Goal: Task Accomplishment & Management: Complete application form

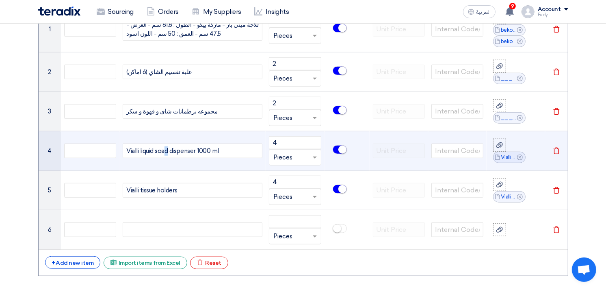
click at [167, 149] on div "Vialli liquid soad dispenser 1000 ml" at bounding box center [193, 150] width 140 height 15
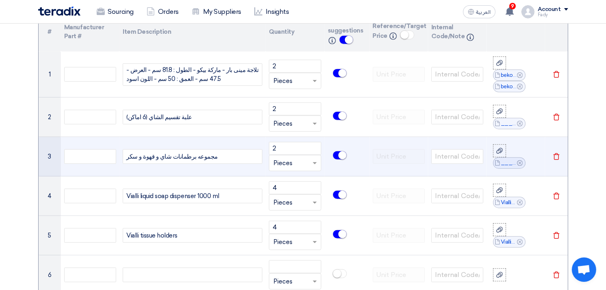
scroll to position [677, 0]
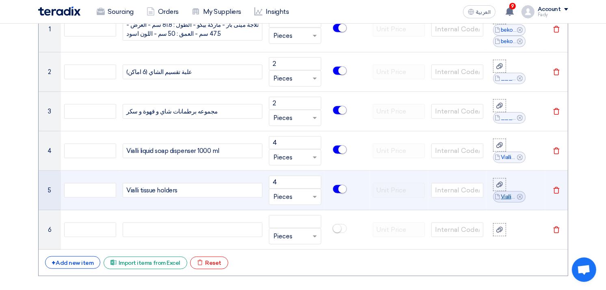
click at [507, 195] on link "Vialli_tissue_holders_1757428161780.png" at bounding box center [509, 197] width 16 height 8
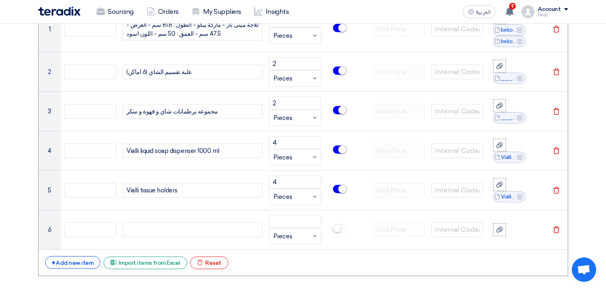
click at [587, 63] on section "Basic Information RFx Title Supply of mini bar fridge , hand dryers, tissue hol…" at bounding box center [303, 227] width 606 height 1596
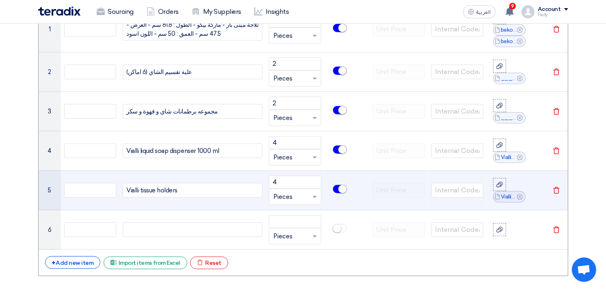
click at [521, 195] on use at bounding box center [520, 197] width 6 height 6
click at [496, 189] on icon at bounding box center [499, 190] width 6 height 6
click at [0, 0] on input "file" at bounding box center [0, 0] width 0 height 0
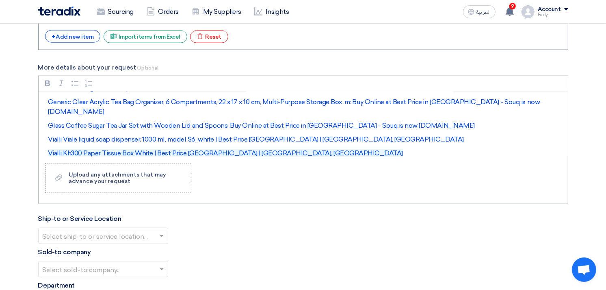
scroll to position [25, 0]
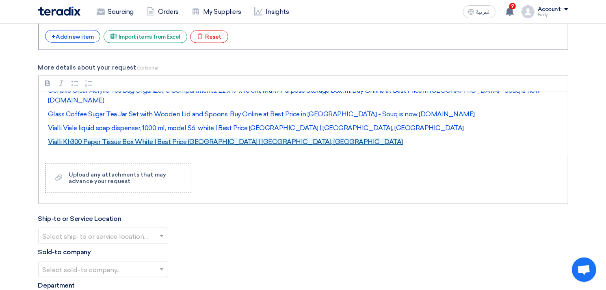
click at [173, 138] on link "Vialli Kh300 Paper Tissue Box White | Best Price Egypt | Cairo, Giza" at bounding box center [225, 142] width 355 height 8
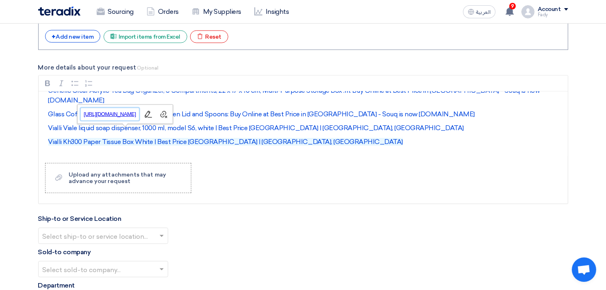
click at [134, 114] on span "https://www.noon.com/egypt-en/kh300-paper-tissue-box-white/Z72E0A192DAC4679F98C…" at bounding box center [109, 114] width 57 height 10
click at [262, 137] on p "Vialli Kh300 Paper Tissue Box White | Best Price Egypt | Cairo, Giza" at bounding box center [306, 142] width 516 height 10
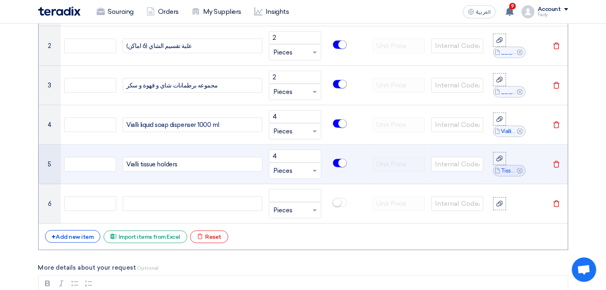
scroll to position [722, 0]
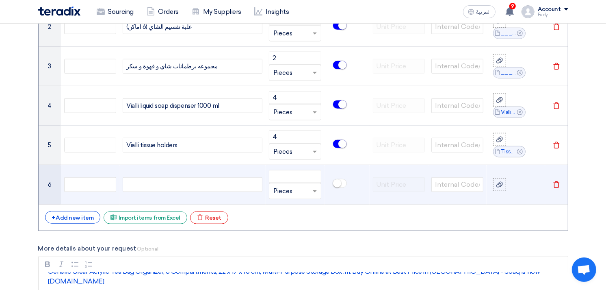
click at [165, 180] on div at bounding box center [193, 184] width 140 height 15
click at [296, 175] on input "number" at bounding box center [295, 176] width 52 height 13
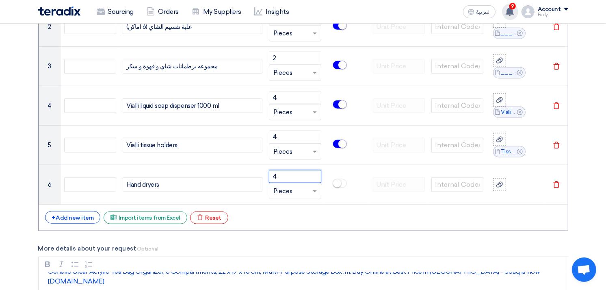
type input "4"
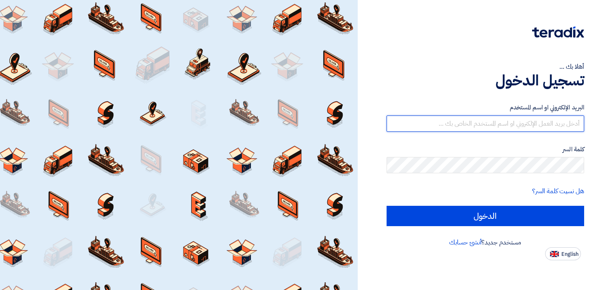
type input "[EMAIL_ADDRESS][DOMAIN_NAME]"
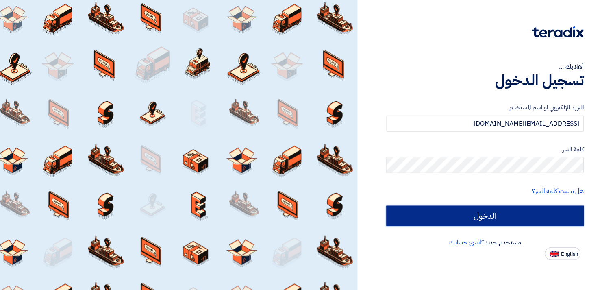
click at [496, 222] on input "الدخول" at bounding box center [484, 216] width 197 height 20
type input "Sign in"
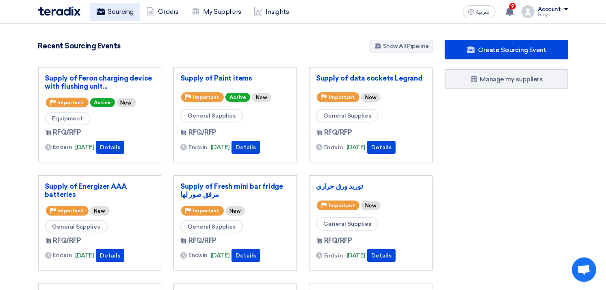
click at [123, 8] on link "Sourcing" at bounding box center [115, 12] width 50 height 18
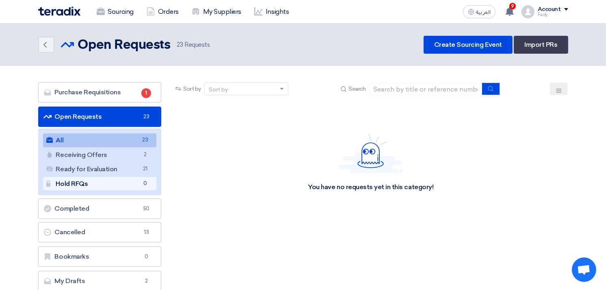
scroll to position [205, 0]
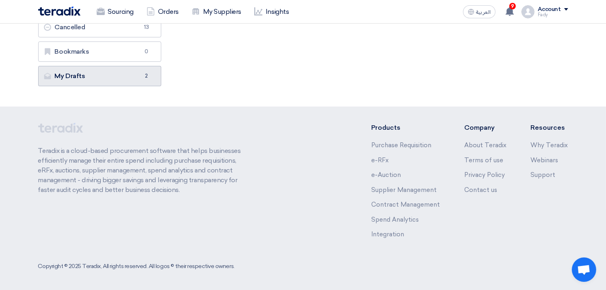
click at [88, 69] on link "My Drafts My Drafts 2" at bounding box center [99, 76] width 123 height 20
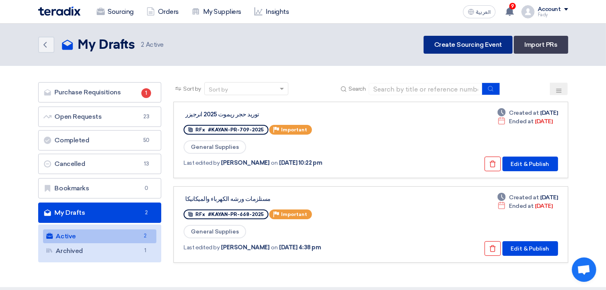
click at [469, 39] on link "Create Sourcing Event" at bounding box center [468, 45] width 89 height 18
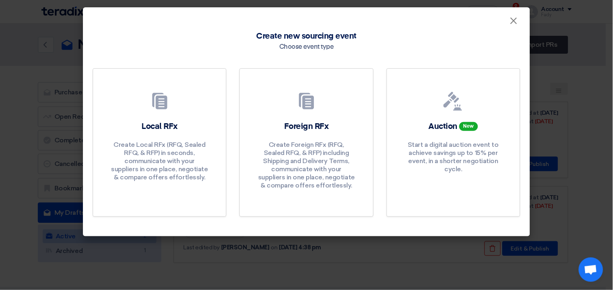
click at [90, 139] on div "Create new sourcing event Choose event type Local RFx Create Local RFx (RFQ, Se…" at bounding box center [306, 131] width 447 height 210
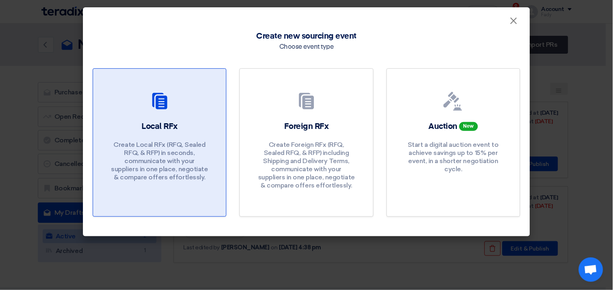
click at [176, 124] on h2 "Local RFx" at bounding box center [159, 126] width 36 height 11
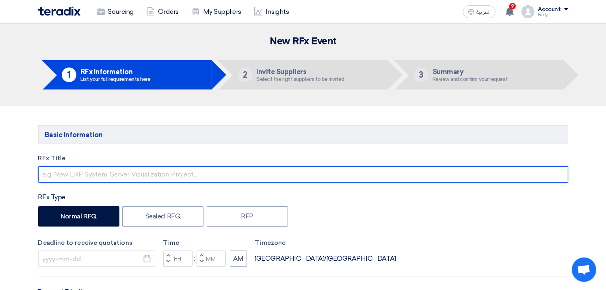
click at [123, 175] on input "text" at bounding box center [303, 174] width 530 height 16
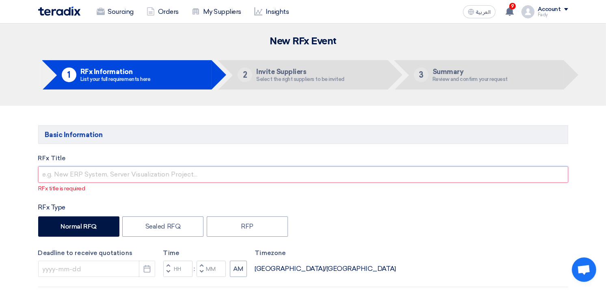
paste input "Supply of mini bar fridge , hand dryers, tissue holders, toilet paper holders& …"
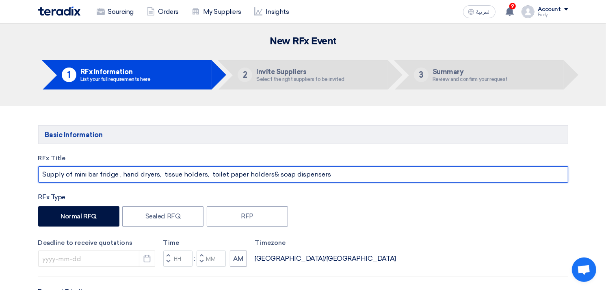
type input "Supply of mini bar fridge , hand dryers, tissue holders, toilet paper holders& …"
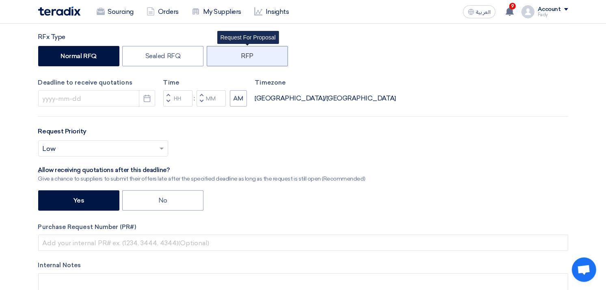
scroll to position [271, 0]
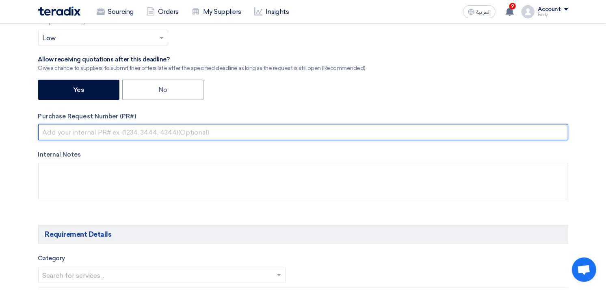
click at [119, 137] on input "text" at bounding box center [303, 132] width 530 height 16
paste input "KAYAN-PR-795-2025"
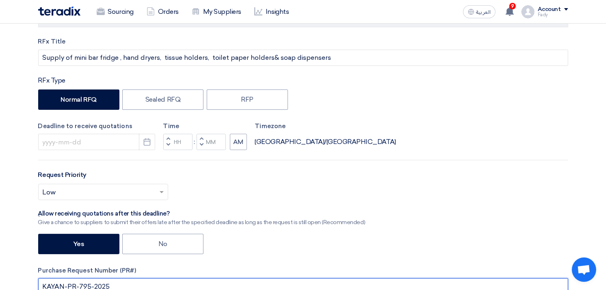
scroll to position [90, 0]
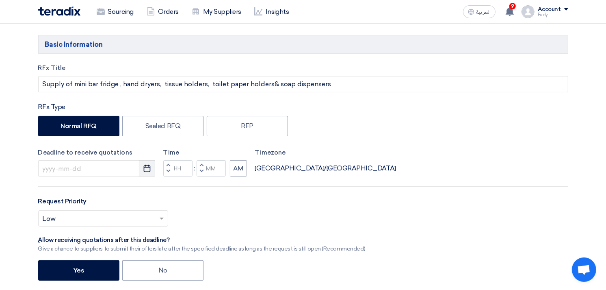
type input "KAYAN-PR-795-2025"
click at [150, 167] on use "button" at bounding box center [147, 168] width 7 height 7
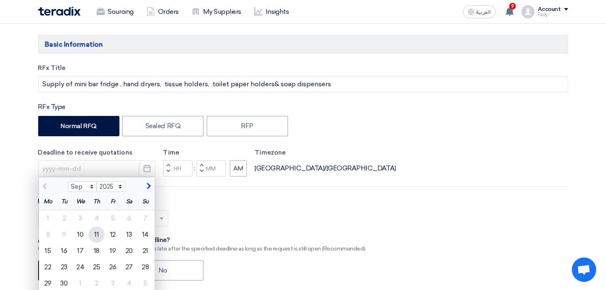
click at [96, 234] on div "11" at bounding box center [97, 234] width 16 height 16
type input "[DATE]"
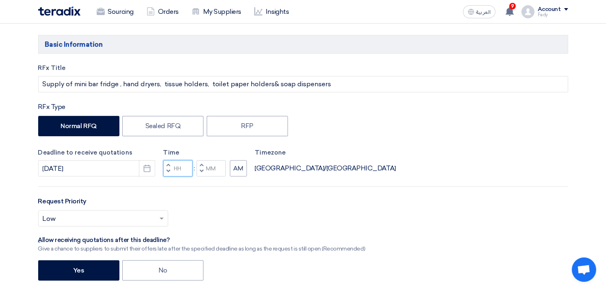
click at [181, 168] on input "Hours" at bounding box center [177, 168] width 29 height 16
type input "03"
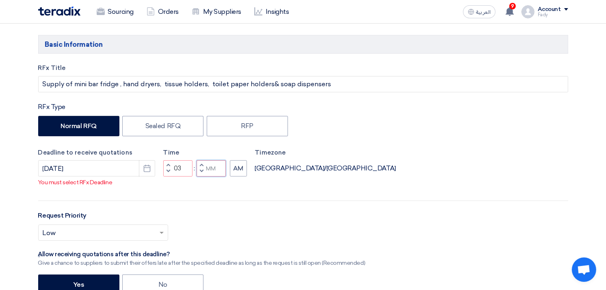
click at [210, 169] on div "Time Increment hours 03 Decrement hours : Increment minutes Decrement minutes AM" at bounding box center [205, 162] width 84 height 29
type input "00"
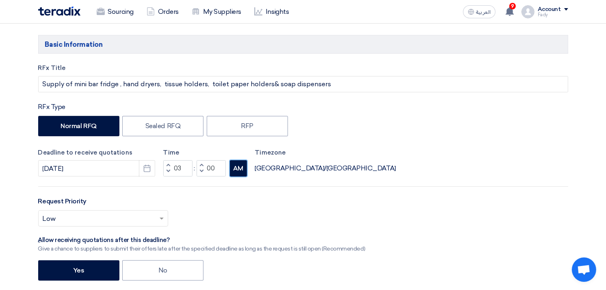
click at [245, 183] on div "RFx Title Supply of mini bar fridge , hand dryers, tissue holders, toilet paper…" at bounding box center [303, 227] width 542 height 329
click at [146, 218] on input "text" at bounding box center [99, 218] width 113 height 13
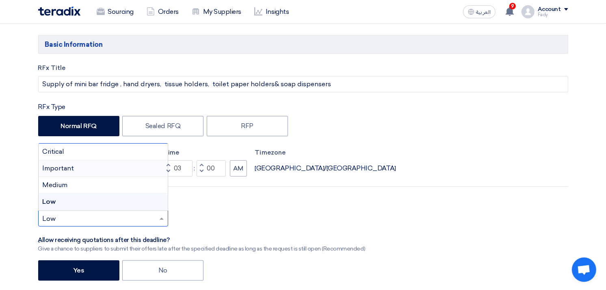
click at [115, 167] on div "Important" at bounding box center [103, 168] width 129 height 17
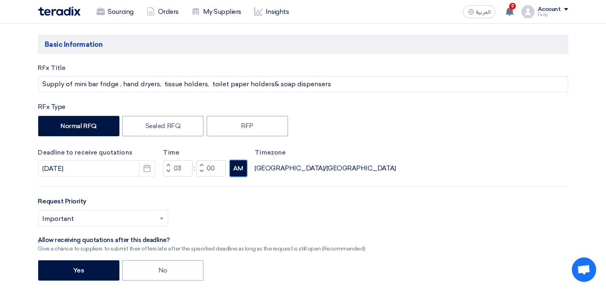
click at [239, 171] on button "AM" at bounding box center [238, 168] width 17 height 16
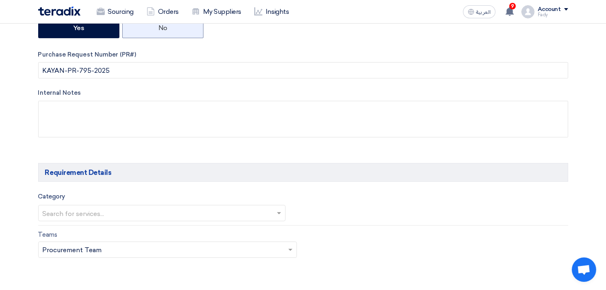
scroll to position [271, 0]
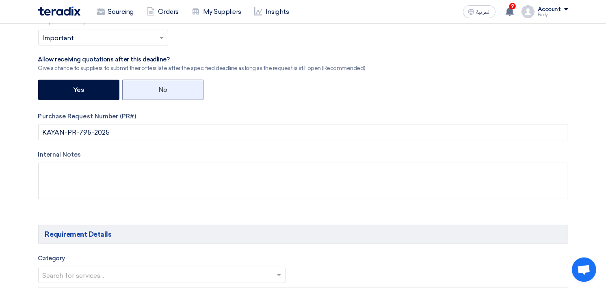
click at [183, 83] on label "No" at bounding box center [162, 90] width 81 height 20
click at [164, 87] on input "No" at bounding box center [160, 89] width 5 height 5
radio input "true"
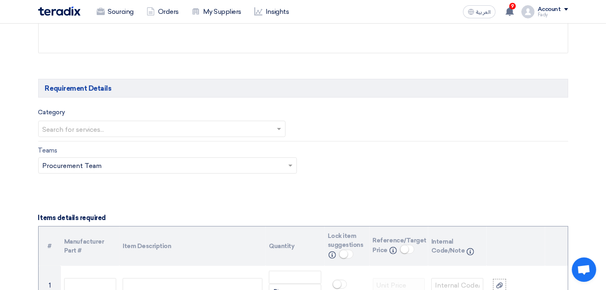
scroll to position [451, 0]
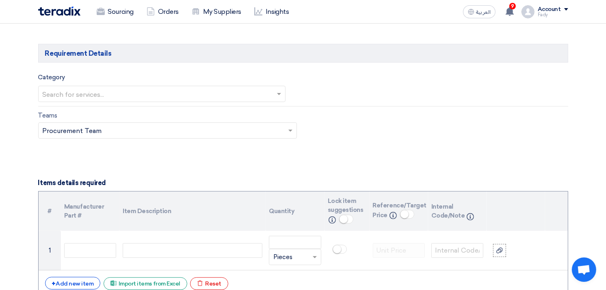
click at [133, 93] on input "text" at bounding box center [158, 94] width 231 height 13
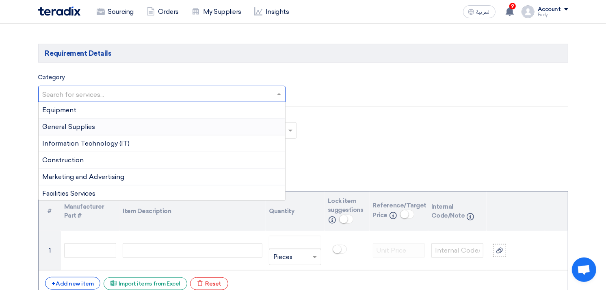
click at [113, 128] on div "General Supplies" at bounding box center [162, 127] width 247 height 17
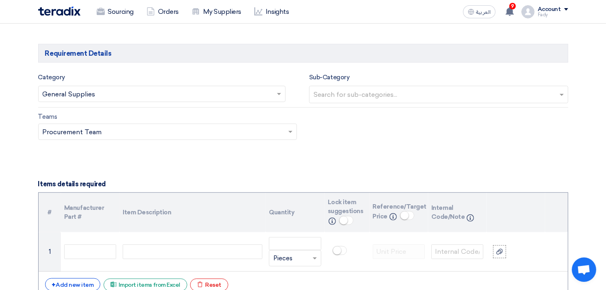
click at [338, 90] on input "text" at bounding box center [440, 95] width 252 height 13
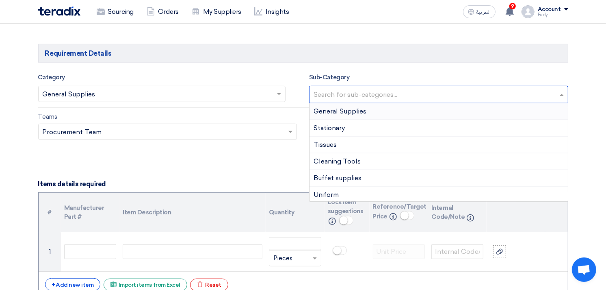
click at [342, 110] on span "General Supplies" at bounding box center [340, 111] width 53 height 8
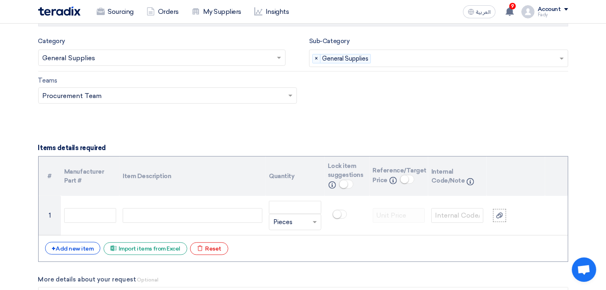
scroll to position [542, 0]
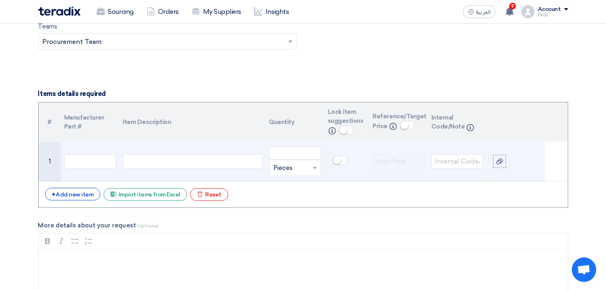
click at [145, 160] on div at bounding box center [193, 161] width 140 height 15
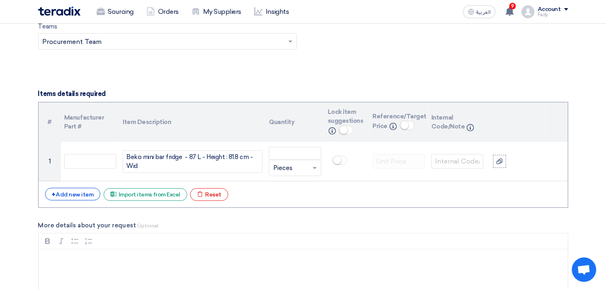
scroll to position [537, 0]
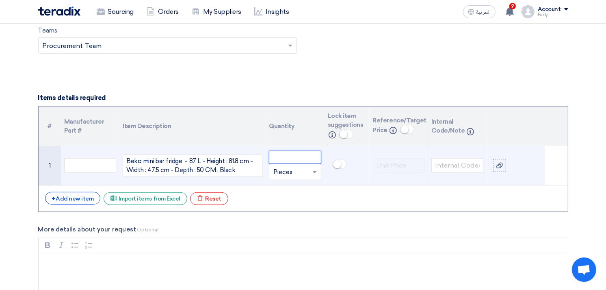
click at [292, 154] on input "number" at bounding box center [295, 157] width 52 height 13
click at [340, 164] on small at bounding box center [337, 164] width 8 height 8
click at [304, 155] on input "number" at bounding box center [295, 157] width 52 height 13
type input "2"
click at [498, 163] on icon at bounding box center [499, 165] width 6 height 6
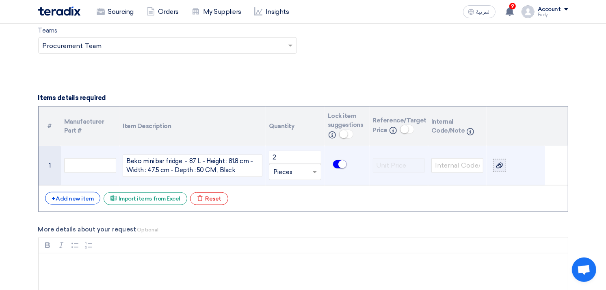
click at [0, 0] on input "file" at bounding box center [0, 0] width 0 height 0
click at [501, 160] on use at bounding box center [499, 160] width 6 height 6
click at [0, 0] on input "file" at bounding box center [0, 0] width 0 height 0
click at [506, 160] on label at bounding box center [499, 159] width 13 height 13
click at [0, 0] on input "file" at bounding box center [0, 0] width 0 height 0
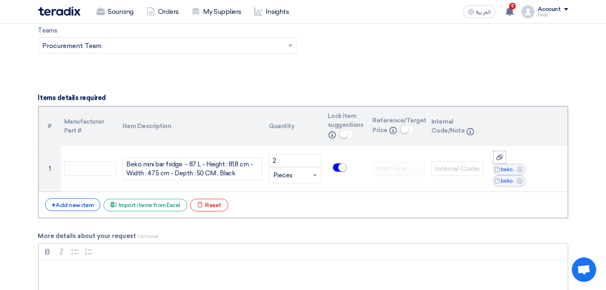
click at [74, 274] on p "Rich Text Editor, main" at bounding box center [306, 270] width 516 height 10
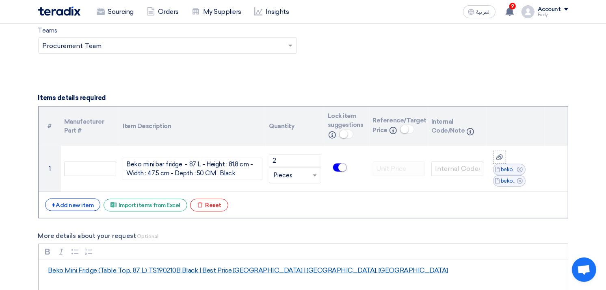
scroll to position [545, 0]
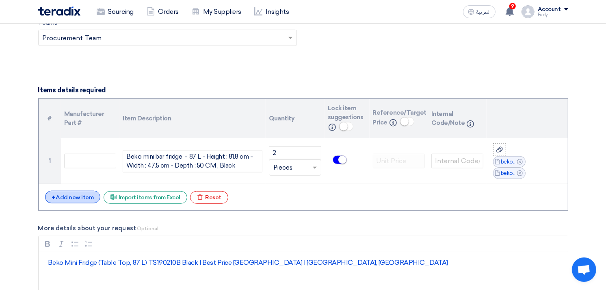
click at [76, 199] on div "+ Add new item" at bounding box center [73, 197] width 56 height 13
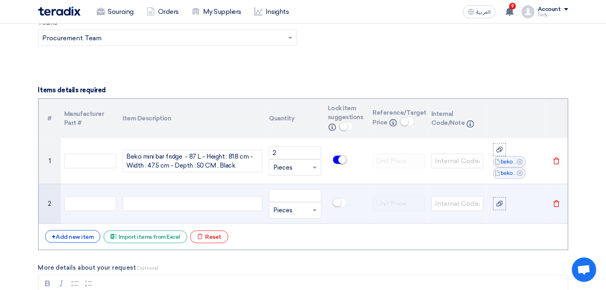
click at [177, 205] on div at bounding box center [193, 203] width 140 height 15
paste div
click at [129, 201] on span "acrylic boxes for tea, coffee and sugar" at bounding box center [168, 203] width 84 height 8
click at [290, 192] on input "number" at bounding box center [295, 195] width 52 height 13
type input "2"
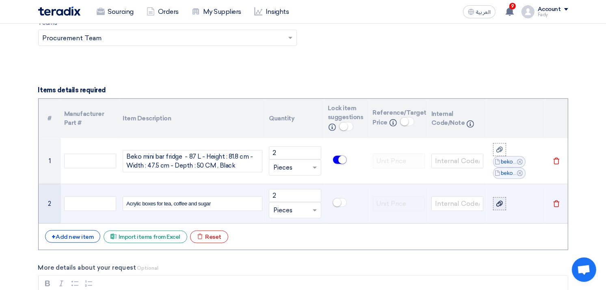
click at [498, 202] on use at bounding box center [499, 204] width 6 height 6
click at [0, 0] on input "file" at bounding box center [0, 0] width 0 height 0
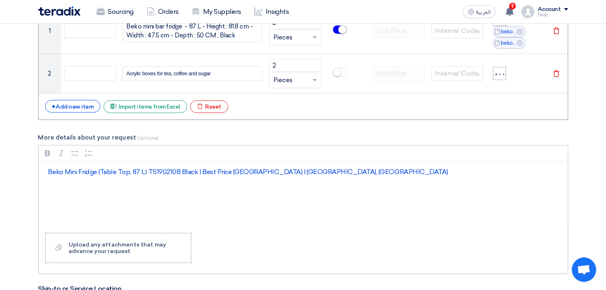
scroll to position [726, 0]
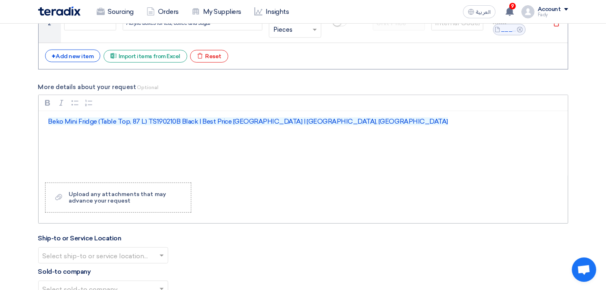
click at [294, 119] on p "Beko Mini Fridge (Table Top, 87 L) TS190210B Black | Best Price [GEOGRAPHIC_DAT…" at bounding box center [306, 122] width 516 height 10
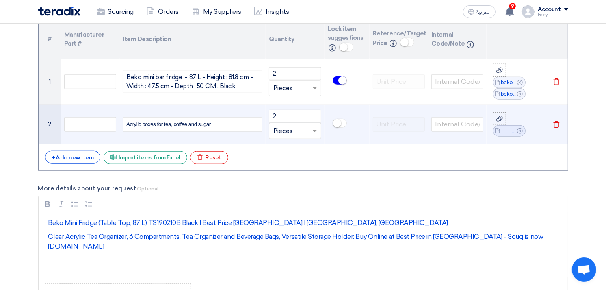
scroll to position [590, 0]
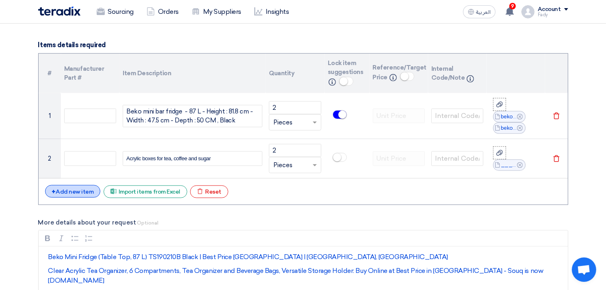
click at [65, 190] on div "+ Add new item" at bounding box center [73, 191] width 56 height 13
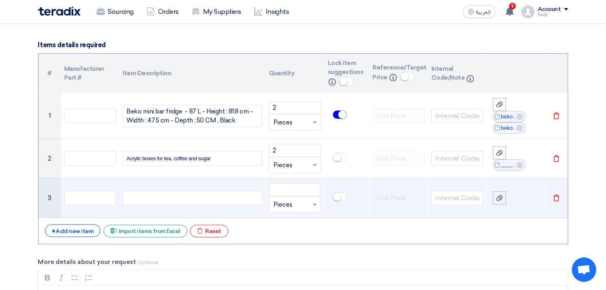
click at [139, 194] on div at bounding box center [193, 198] width 140 height 15
click at [286, 189] on input "number" at bounding box center [295, 189] width 52 height 13
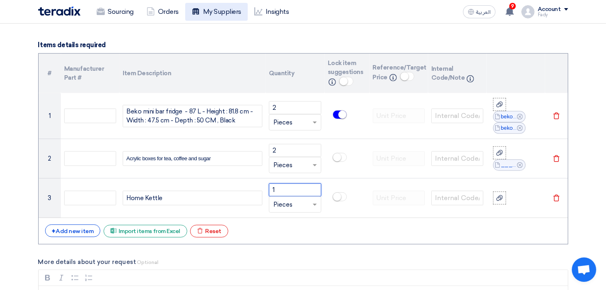
type input "1"
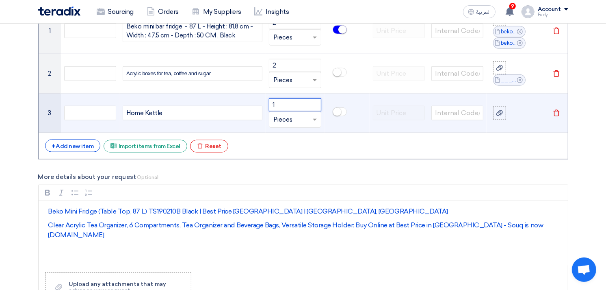
scroll to position [816, 0]
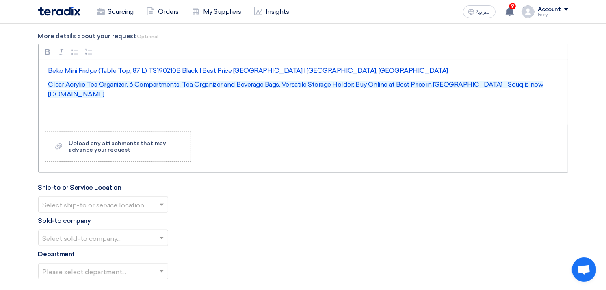
click at [543, 84] on p "Clear Acrylic Tea Organizer, 6 Compartments, Tea Organizer and Beverage Bags, V…" at bounding box center [306, 89] width 516 height 19
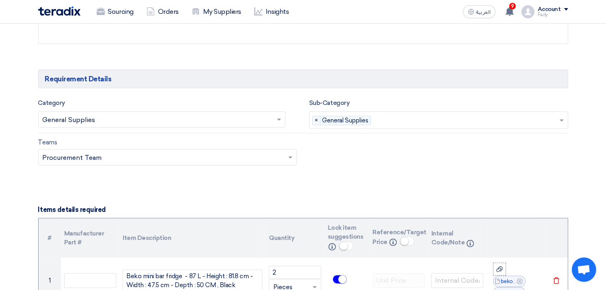
scroll to position [635, 0]
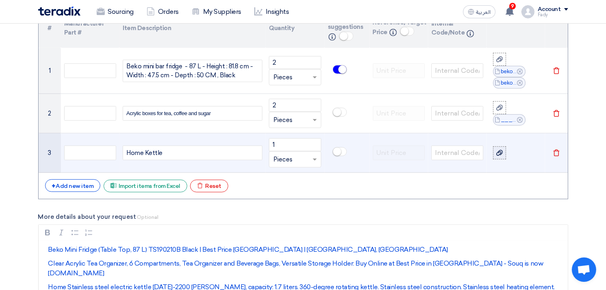
click at [501, 151] on icon at bounding box center [499, 152] width 6 height 6
click at [0, 0] on input "file" at bounding box center [0, 0] width 0 height 0
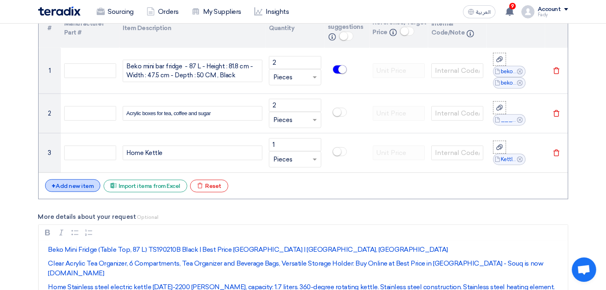
click at [81, 185] on div "+ Add new item" at bounding box center [73, 185] width 56 height 13
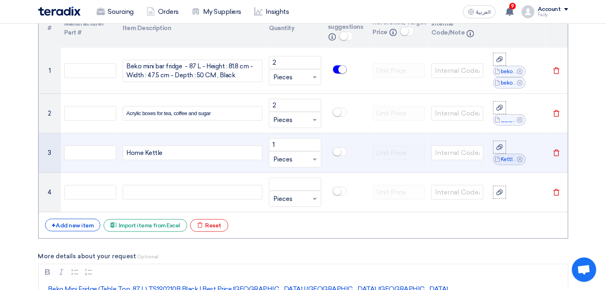
click at [338, 152] on small at bounding box center [337, 151] width 8 height 8
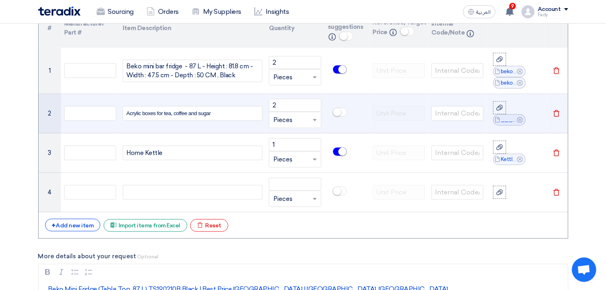
click at [338, 111] on small at bounding box center [337, 112] width 8 height 8
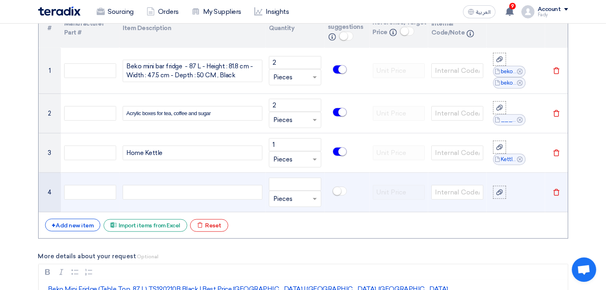
click at [173, 190] on div at bounding box center [193, 192] width 140 height 15
click at [285, 181] on input "number" at bounding box center [295, 184] width 52 height 13
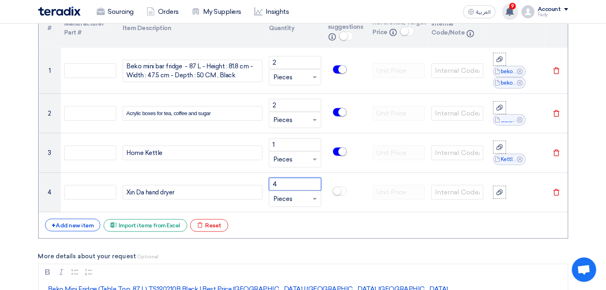
type input "4"
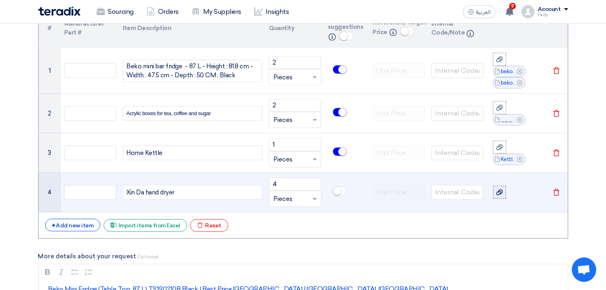
click at [497, 194] on use at bounding box center [499, 192] width 6 height 6
click at [0, 0] on input "file" at bounding box center [0, 0] width 0 height 0
click at [338, 189] on small at bounding box center [337, 191] width 8 height 8
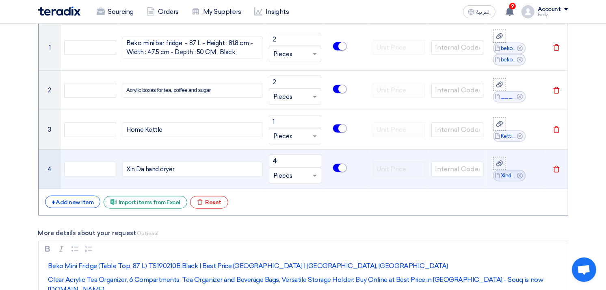
scroll to position [680, 0]
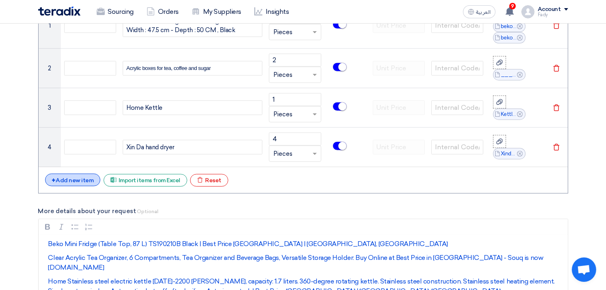
click at [84, 180] on div "+ Add new item" at bounding box center [73, 179] width 56 height 13
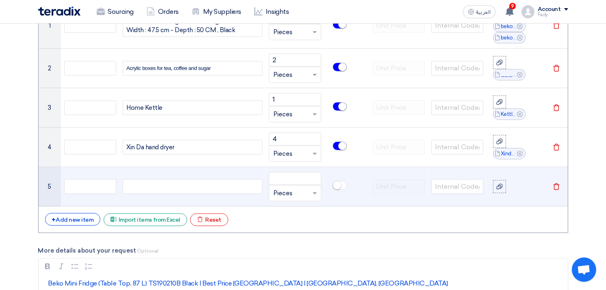
click at [159, 183] on div at bounding box center [193, 186] width 140 height 15
click at [288, 175] on input "number" at bounding box center [295, 178] width 52 height 13
type input "4"
click at [336, 186] on small at bounding box center [337, 185] width 8 height 8
click at [499, 182] on div at bounding box center [500, 186] width 8 height 9
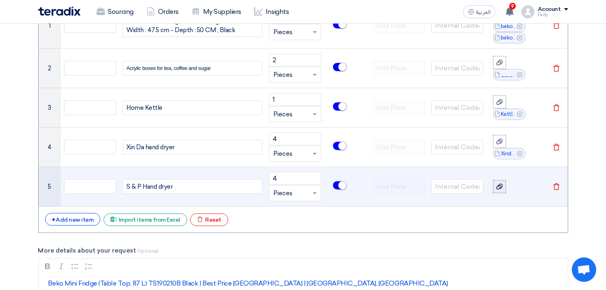
click at [0, 0] on input "file" at bounding box center [0, 0] width 0 height 0
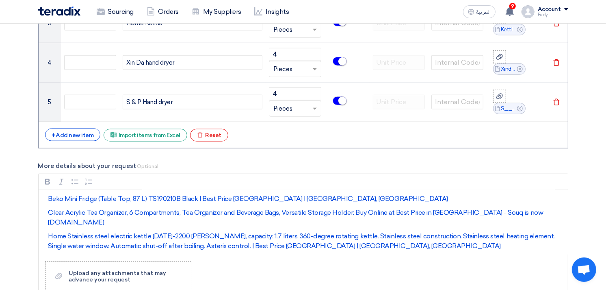
scroll to position [861, 0]
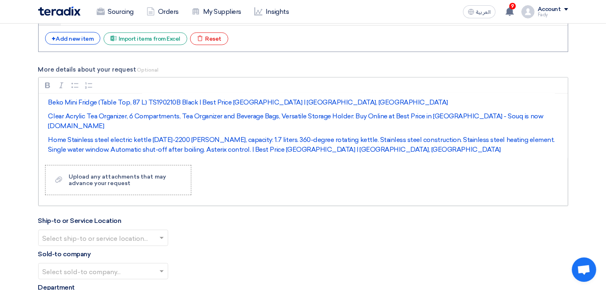
click at [302, 145] on div "Beko Mini Fridge (Table Top, 87 L) TS190210B Black | Best Price [GEOGRAPHIC_DAT…" at bounding box center [303, 125] width 529 height 65
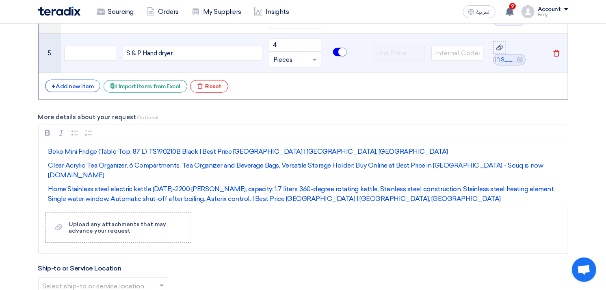
scroll to position [771, 0]
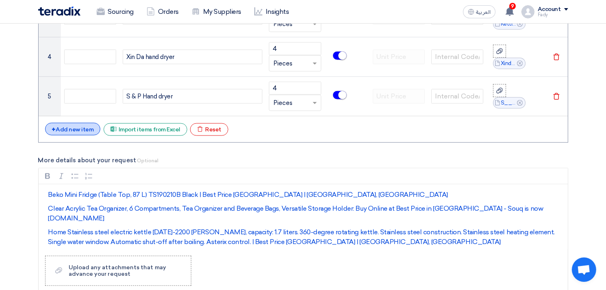
click at [76, 128] on div "+ Add new item" at bounding box center [73, 129] width 56 height 13
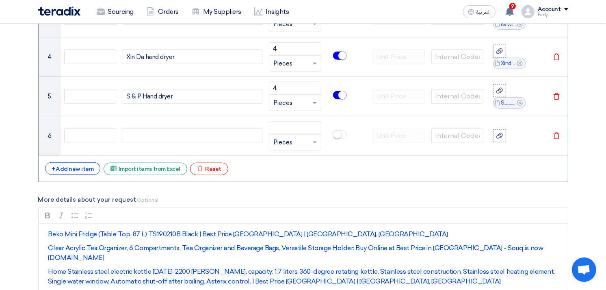
scroll to position [906, 0]
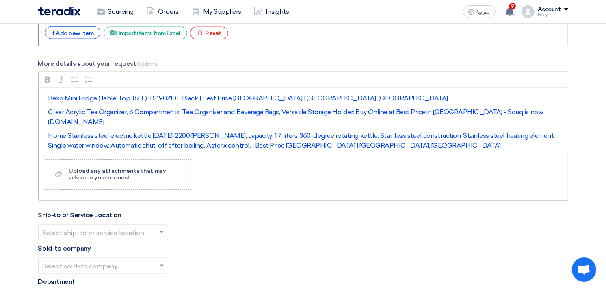
click at [247, 154] on p "إس & بي مجفف يدين بتدفق هواء 1875 م3/ساعة اوتوماتيكي لون سيلفر SL-2008 Silver" at bounding box center [306, 159] width 516 height 10
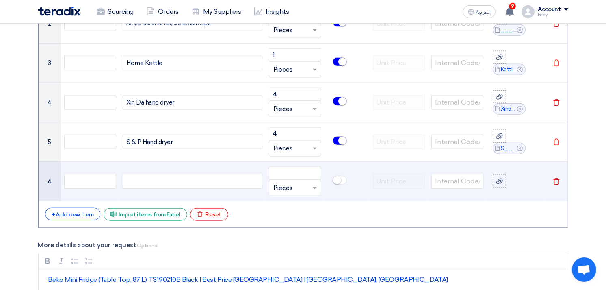
scroll to position [726, 0]
click at [156, 181] on div at bounding box center [193, 180] width 140 height 15
click at [275, 167] on input "number" at bounding box center [295, 172] width 52 height 13
type input "4"
click at [338, 178] on small at bounding box center [337, 179] width 8 height 8
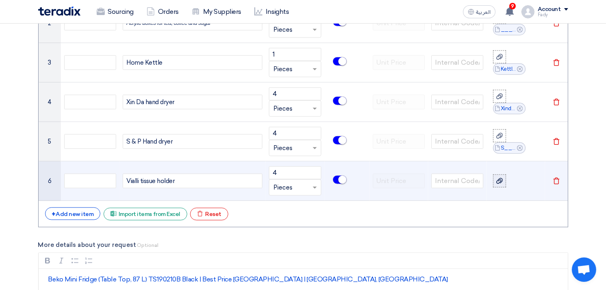
click at [502, 179] on icon at bounding box center [499, 181] width 6 height 6
click at [0, 0] on input "file" at bounding box center [0, 0] width 0 height 0
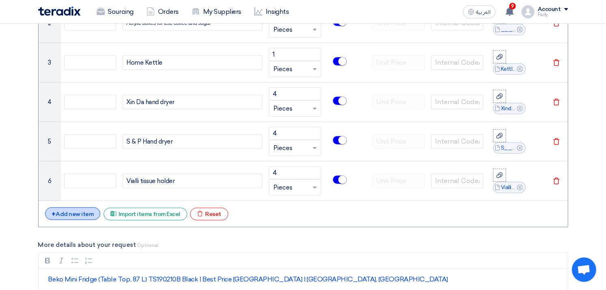
click at [76, 213] on div "+ Add new item" at bounding box center [73, 213] width 56 height 13
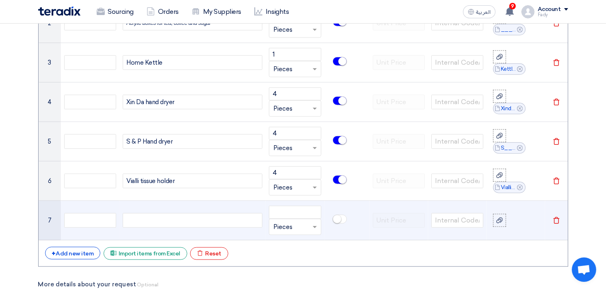
click at [151, 220] on div at bounding box center [193, 220] width 140 height 15
paste div
click at [292, 206] on input "number" at bounding box center [295, 212] width 52 height 13
type input "4"
click at [338, 219] on small at bounding box center [337, 219] width 8 height 8
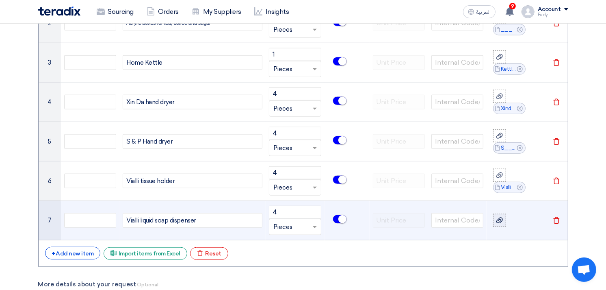
click at [500, 221] on use at bounding box center [499, 220] width 6 height 6
click at [0, 0] on input "file" at bounding box center [0, 0] width 0 height 0
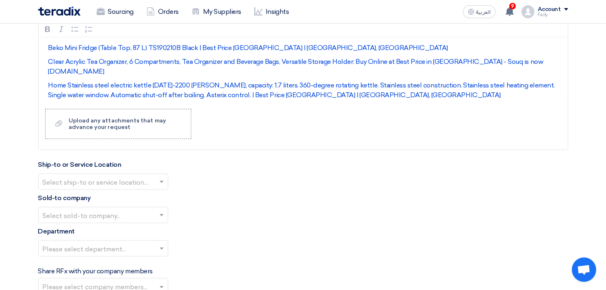
scroll to position [1042, 0]
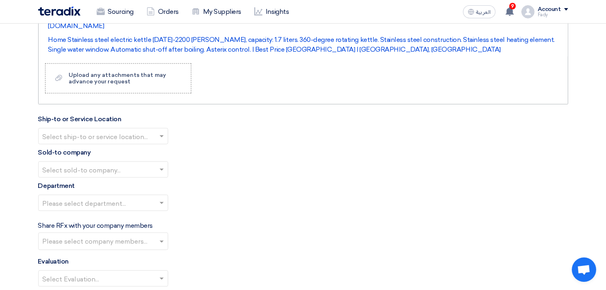
click at [253, 58] on p "إس & بي مجفف يدين بتدفق هواء 1875 م3/ساعة اوتوماتيكي لون سيلفر SL-2008 Silver" at bounding box center [306, 63] width 516 height 10
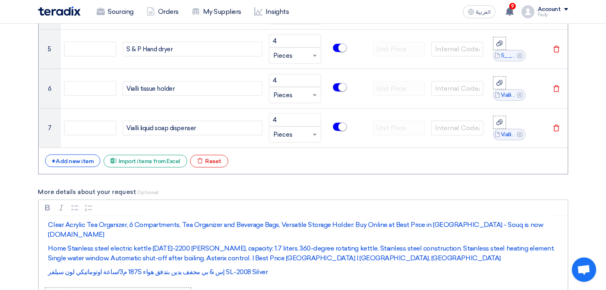
scroll to position [29, 0]
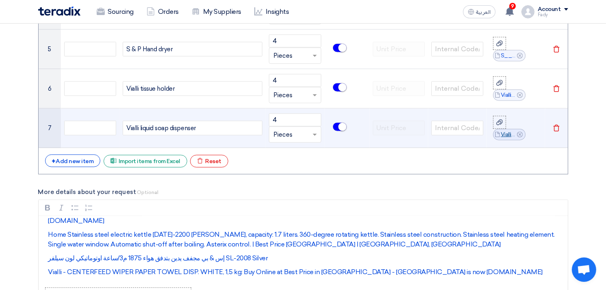
click at [507, 134] on link "Vialli_liquid_soap_dispenser_1757503124809.png" at bounding box center [509, 134] width 16 height 8
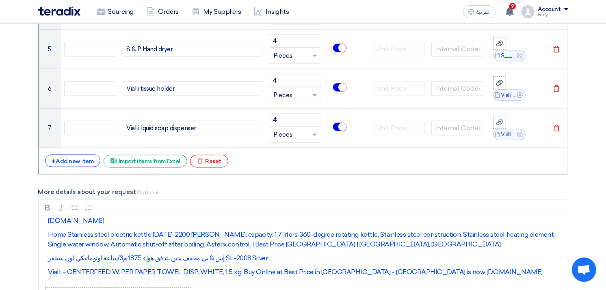
click at [591, 85] on section "Basic Information RFx Title Supply of mini bar fridge , hand dryers, tissue hol…" at bounding box center [303, 105] width 606 height 1635
click at [84, 158] on div "+ Add new item" at bounding box center [73, 160] width 56 height 13
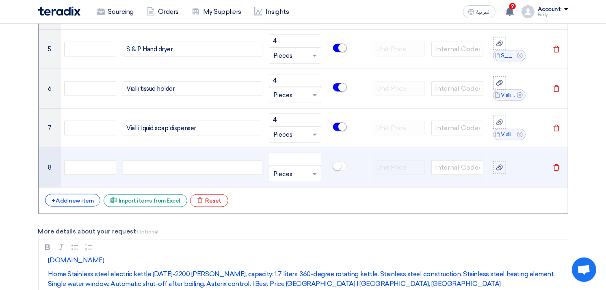
click at [154, 169] on div at bounding box center [193, 167] width 140 height 15
click at [297, 159] on input "number" at bounding box center [295, 159] width 52 height 13
type input "4"
click at [335, 168] on small at bounding box center [337, 166] width 8 height 8
click at [502, 168] on icon at bounding box center [499, 167] width 6 height 6
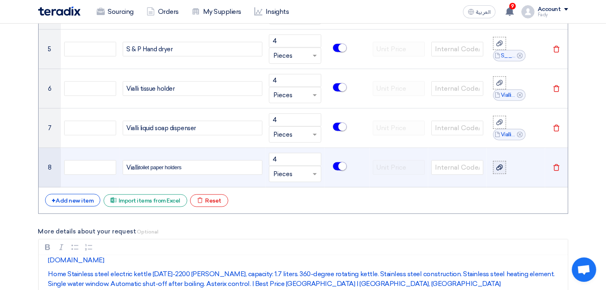
click at [0, 0] on input "file" at bounding box center [0, 0] width 0 height 0
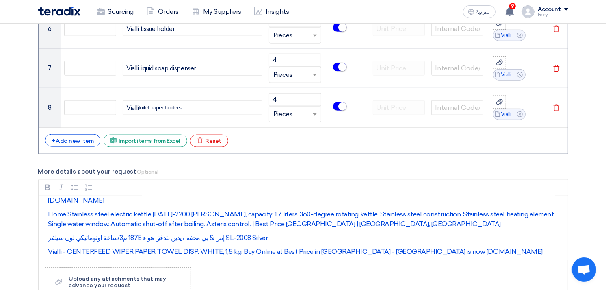
scroll to position [998, 0]
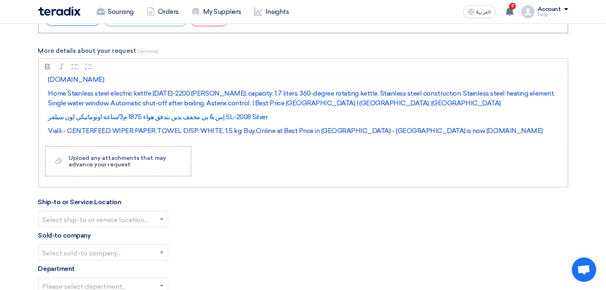
click at [368, 140] on p "Vialli s6 liquid soap dispenser, 1000 ml - white.: Buy Online at Best Price in …" at bounding box center [306, 145] width 516 height 10
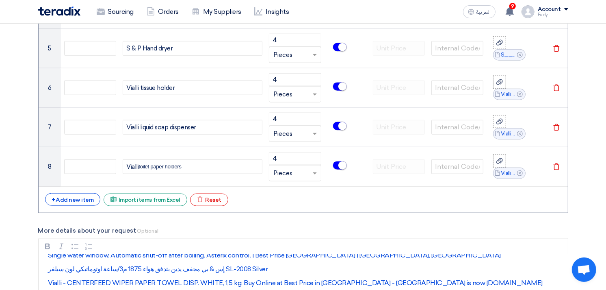
scroll to position [818, 0]
click at [72, 201] on div "+ Add new item" at bounding box center [73, 200] width 56 height 13
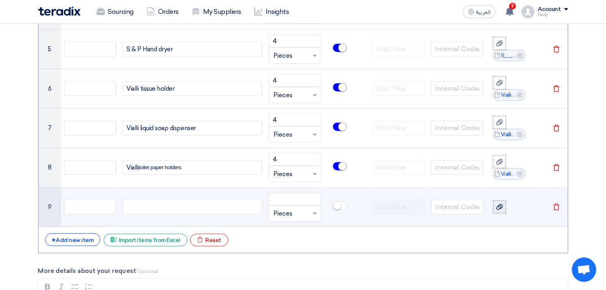
click at [505, 205] on label at bounding box center [499, 206] width 13 height 13
click at [0, 0] on input "file" at bounding box center [0, 0] width 0 height 0
click at [158, 200] on div at bounding box center [193, 206] width 140 height 15
paste div
click at [290, 196] on input "number" at bounding box center [295, 198] width 52 height 13
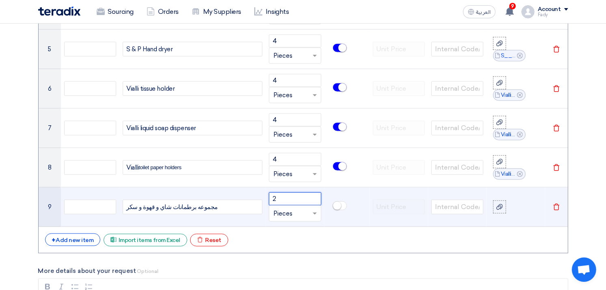
type input "2"
click at [338, 205] on small at bounding box center [337, 205] width 8 height 8
click at [504, 207] on label at bounding box center [499, 206] width 13 height 13
click at [0, 0] on input "file" at bounding box center [0, 0] width 0 height 0
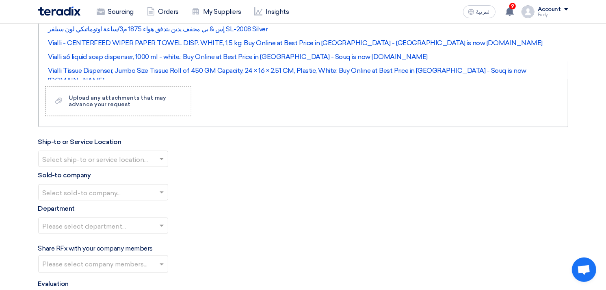
scroll to position [1043, 0]
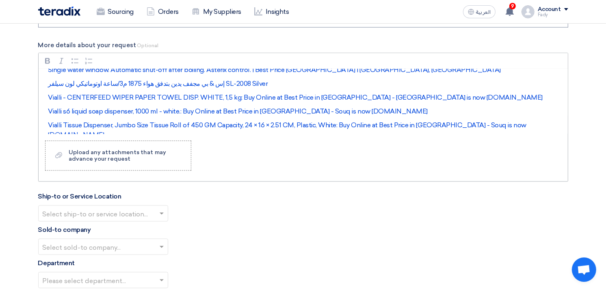
click at [529, 120] on p "Vialli Tissue Dispenser, Jumbo Size Tissue Roll of 450 GM Capacity, 24 × 16 × 2…" at bounding box center [306, 129] width 516 height 19
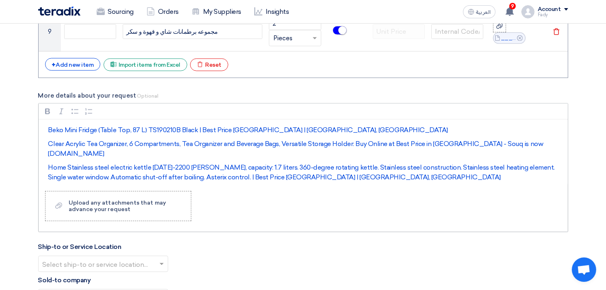
scroll to position [908, 0]
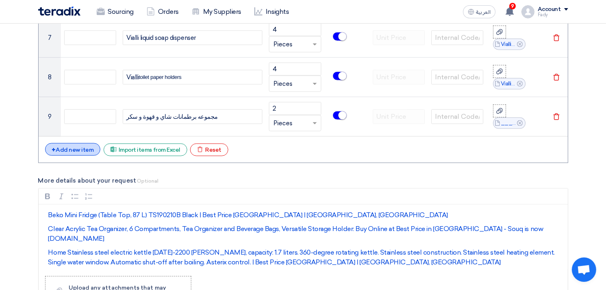
click at [72, 148] on div "+ Add new item" at bounding box center [73, 149] width 56 height 13
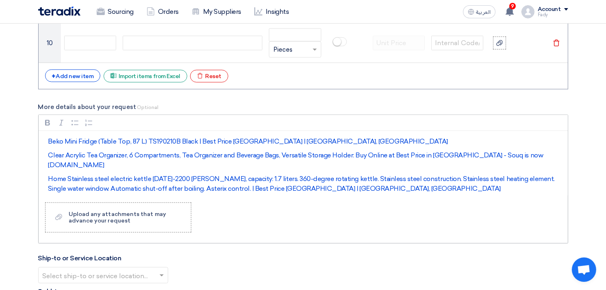
scroll to position [1043, 0]
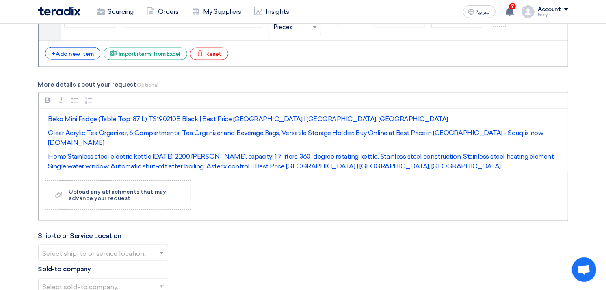
click at [262, 175] on p "إس & بي مجفف يدين بتدفق هواء 1875 م3/ساعة اوتوماتيكي لون سيلفر SL-2008 Silver" at bounding box center [306, 180] width 516 height 10
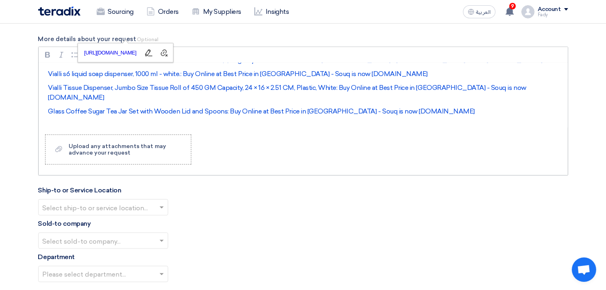
scroll to position [90, 0]
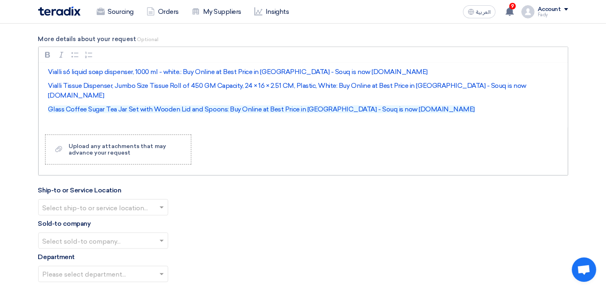
click at [412, 104] on p "Glass Coffee Sugar Tea Jar Set with Wooden Lid and Spoons: Buy Online at Best P…" at bounding box center [306, 109] width 516 height 10
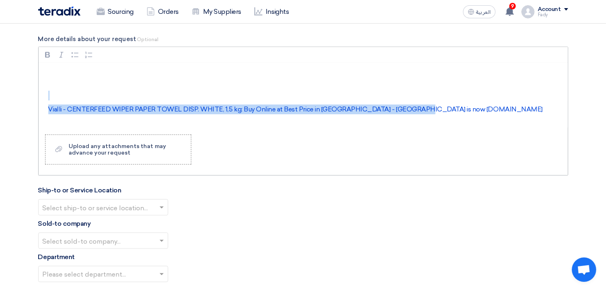
scroll to position [164, 0]
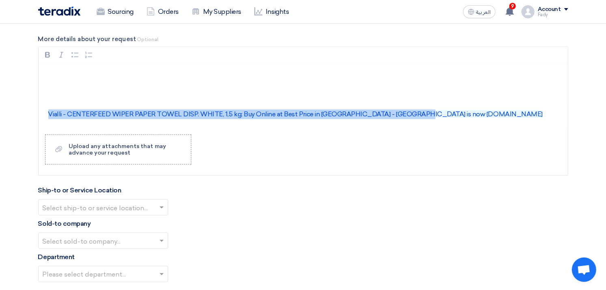
drag, startPoint x: 427, startPoint y: 78, endPoint x: 26, endPoint y: 90, distance: 401.5
copy link "Vialli - CENTERFEED WIPER PAPER TOWEL DISP. WHITE, 1,5 kg: Buy Online at Best P…"
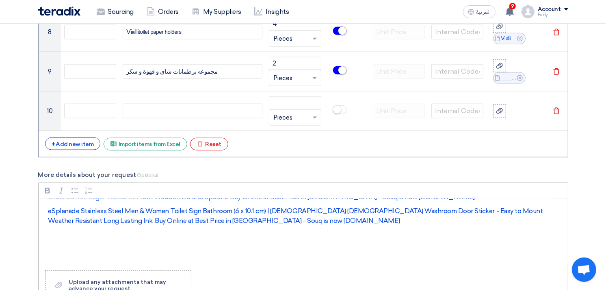
scroll to position [93, 0]
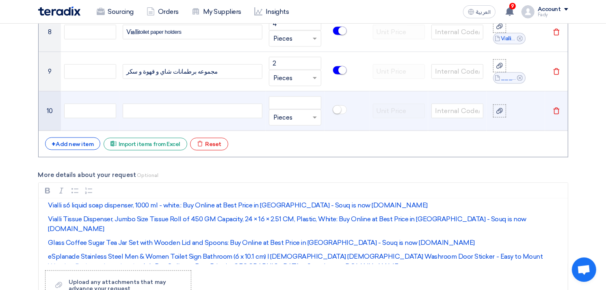
click at [171, 109] on div at bounding box center [193, 111] width 140 height 15
paste div
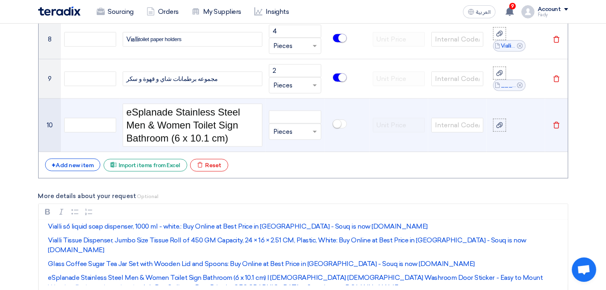
scroll to position [953, 0]
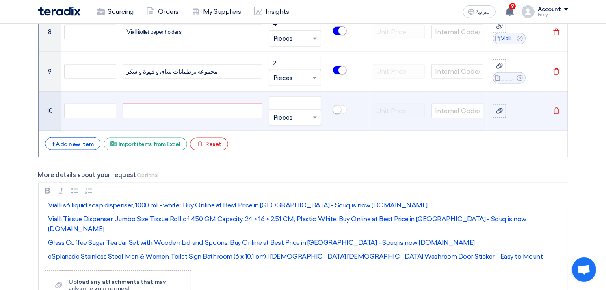
click at [213, 106] on div at bounding box center [193, 111] width 140 height 15
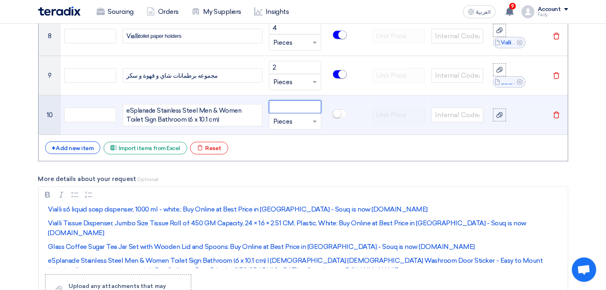
click at [282, 107] on input "number" at bounding box center [295, 106] width 52 height 13
drag, startPoint x: 283, startPoint y: 109, endPoint x: 262, endPoint y: 112, distance: 21.4
click at [262, 112] on tr "10 eSplanade Stainless Steel Men & Women Toilet Sign Bathroom (6 x 10.1 cm) 2 U…" at bounding box center [303, 114] width 529 height 39
type input "1"
click at [336, 114] on small at bounding box center [337, 114] width 8 height 8
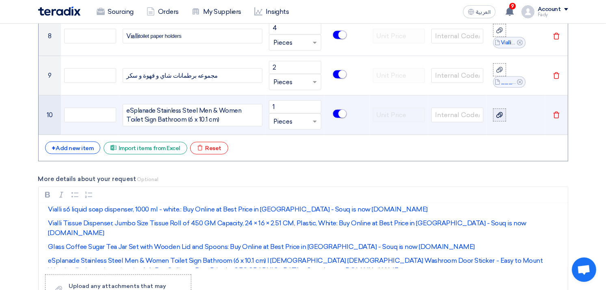
click at [499, 113] on icon at bounding box center [499, 115] width 6 height 6
click at [0, 0] on input "file" at bounding box center [0, 0] width 0 height 0
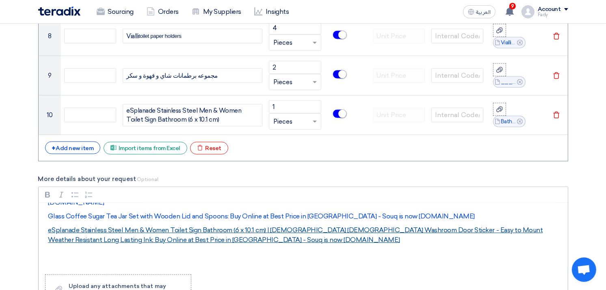
scroll to position [138, 0]
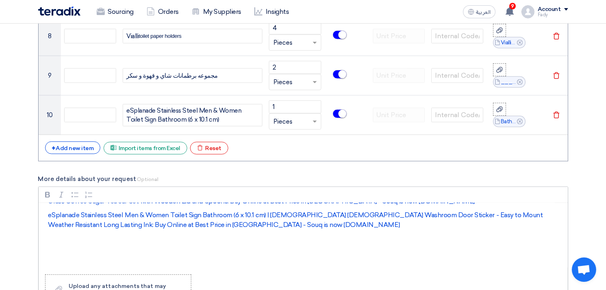
click at [217, 214] on div "Beko Mini Fridge (Table Top, 87 L) TS190210B Black | Best Price [GEOGRAPHIC_DAT…" at bounding box center [303, 235] width 529 height 65
click at [82, 143] on div "+ Add new item" at bounding box center [73, 147] width 56 height 13
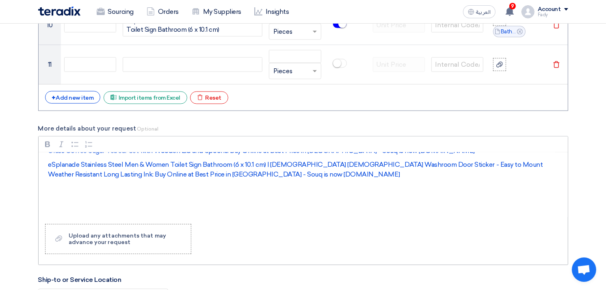
scroll to position [1039, 0]
click at [217, 159] on p "eSplanade Stainless Steel Men & Women Toilet Sign Bathroom (6 x 10.1 cm) | [DEM…" at bounding box center [306, 168] width 516 height 19
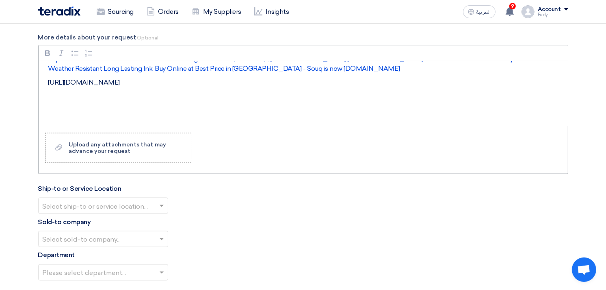
scroll to position [152, 0]
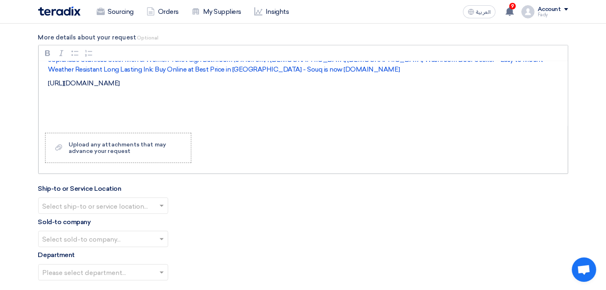
click at [211, 88] on p "[URL][DOMAIN_NAME]" at bounding box center [306, 83] width 516 height 10
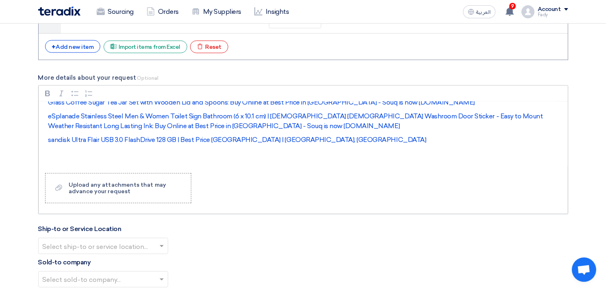
scroll to position [1039, 0]
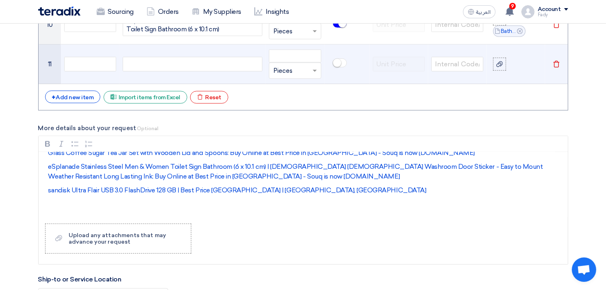
click at [208, 64] on div at bounding box center [193, 64] width 140 height 15
click at [303, 58] on input "number" at bounding box center [295, 56] width 52 height 13
click at [203, 65] on div "USB San disk 128 GB" at bounding box center [193, 64] width 140 height 15
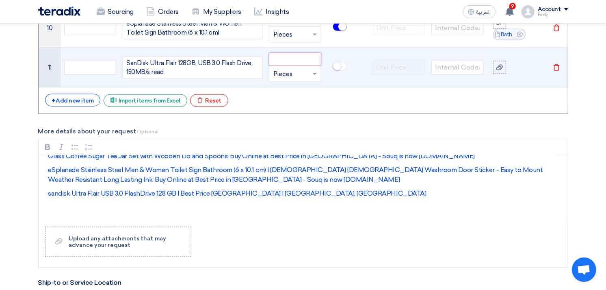
click at [283, 58] on input "number" at bounding box center [295, 59] width 52 height 13
type input "2"
click at [340, 67] on small at bounding box center [337, 66] width 8 height 8
click at [501, 68] on use at bounding box center [499, 68] width 6 height 6
click at [0, 0] on input "file" at bounding box center [0, 0] width 0 height 0
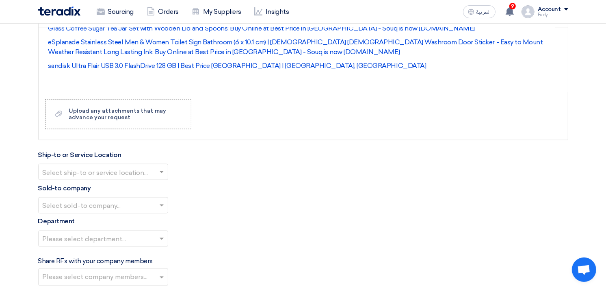
scroll to position [1171, 0]
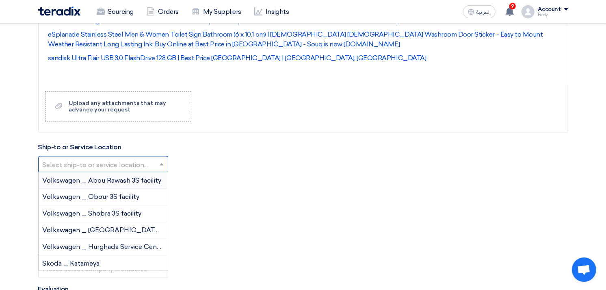
click at [96, 162] on input "text" at bounding box center [99, 164] width 113 height 13
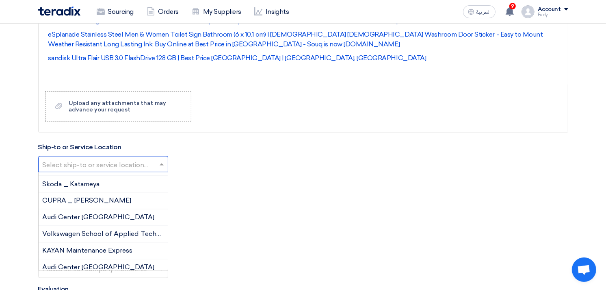
scroll to position [86, 0]
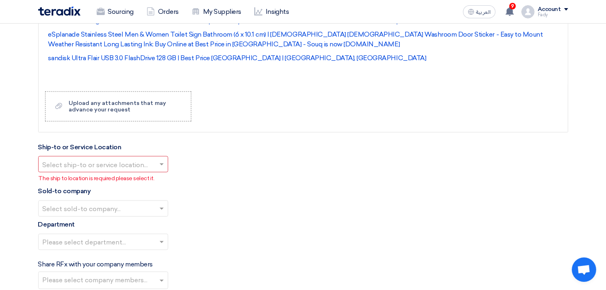
click at [324, 172] on div "Select ship-to or service location..." at bounding box center [303, 164] width 530 height 16
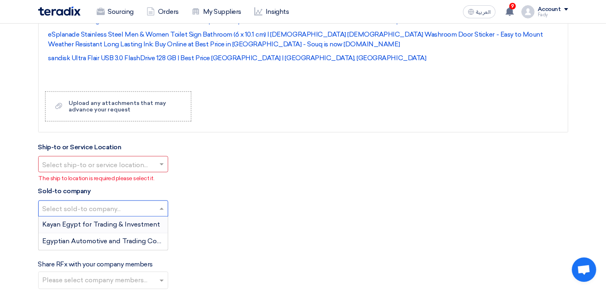
click at [96, 208] on input "text" at bounding box center [99, 209] width 113 height 13
click at [102, 242] on span "Egyptian Automotive and Trading Company" at bounding box center [110, 241] width 135 height 8
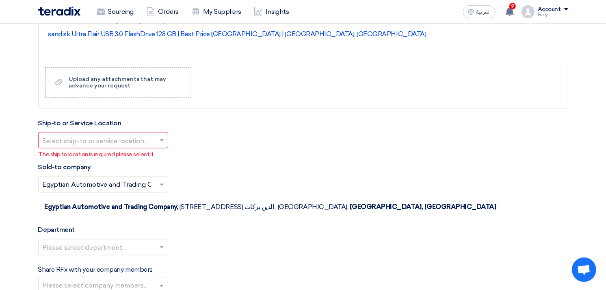
scroll to position [1216, 0]
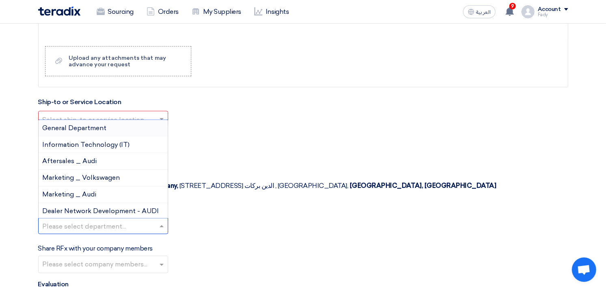
click at [104, 220] on input "text" at bounding box center [99, 226] width 113 height 13
click at [97, 124] on span "General Department" at bounding box center [75, 128] width 64 height 8
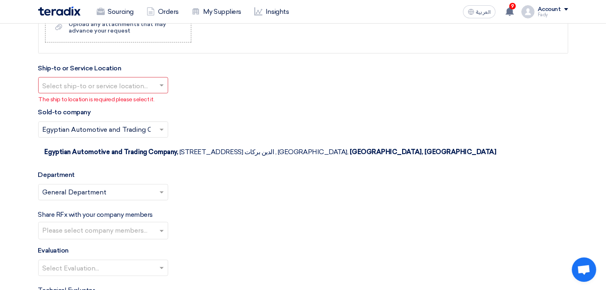
scroll to position [1306, 0]
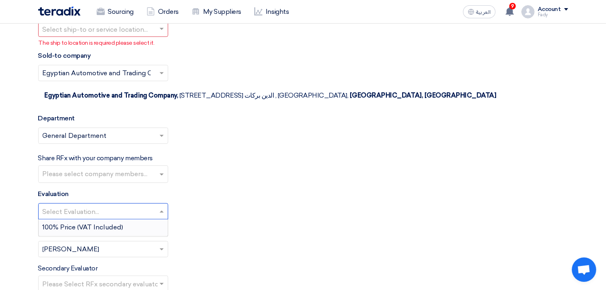
click at [122, 206] on input "text" at bounding box center [99, 212] width 113 height 13
click at [115, 223] on span "100% Price (VAT Included)" at bounding box center [83, 227] width 81 height 8
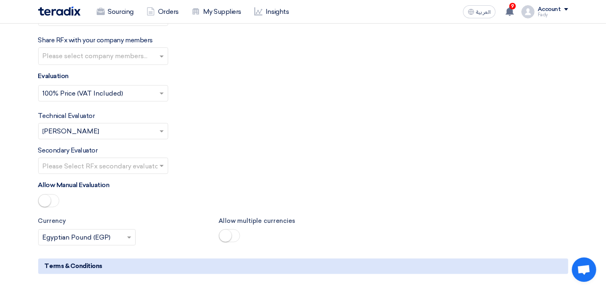
scroll to position [1442, 0]
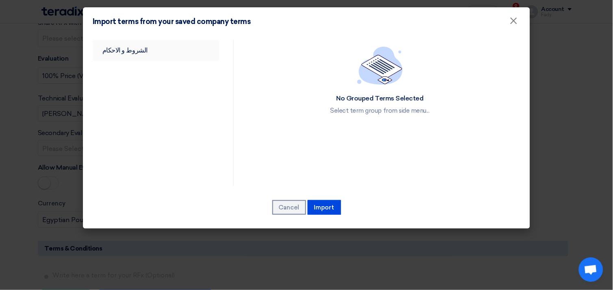
click at [130, 50] on link "الشروط و الاحكام" at bounding box center [156, 50] width 126 height 21
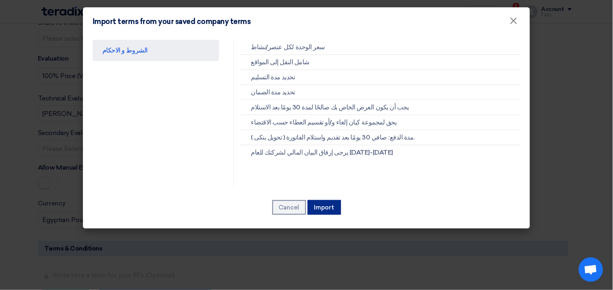
click at [327, 204] on button "Import" at bounding box center [324, 207] width 33 height 15
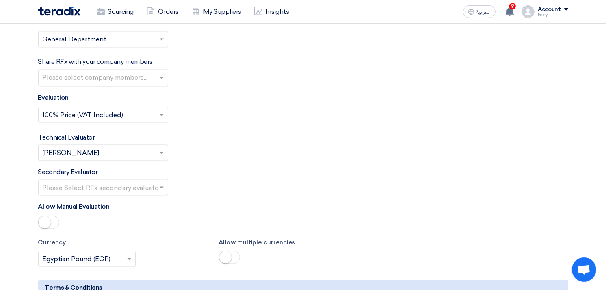
scroll to position [1216, 0]
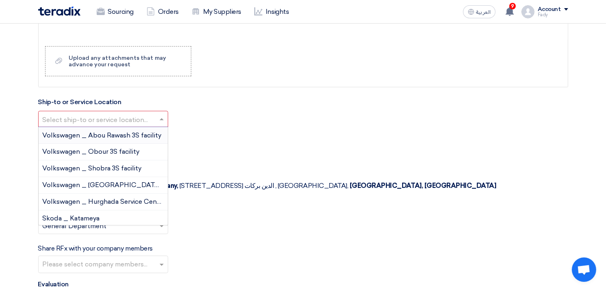
click at [112, 121] on input "text" at bounding box center [99, 119] width 113 height 13
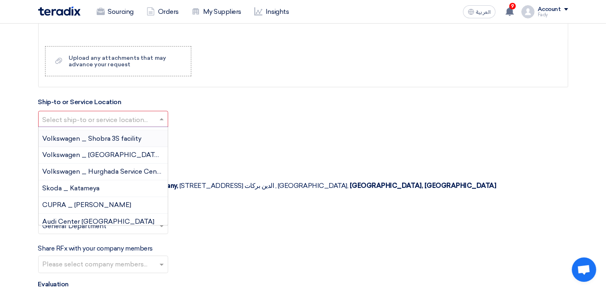
scroll to position [45, 0]
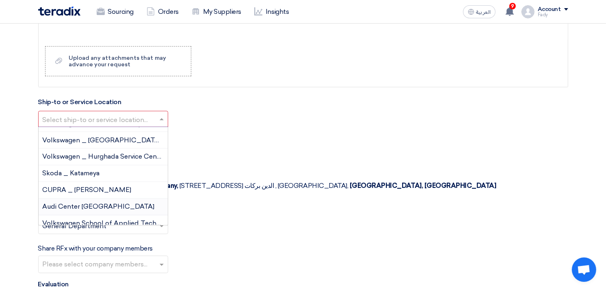
click at [107, 208] on div "Audi Center [GEOGRAPHIC_DATA]" at bounding box center [103, 207] width 129 height 17
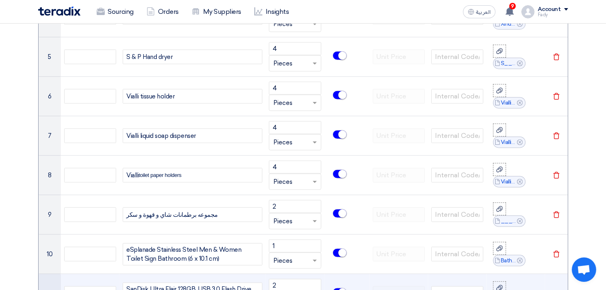
scroll to position [720, 0]
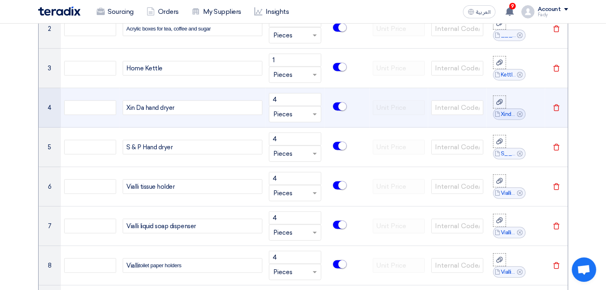
click at [520, 114] on use at bounding box center [520, 114] width 6 height 6
click at [500, 106] on use at bounding box center [499, 108] width 6 height 6
click at [0, 0] on input "file" at bounding box center [0, 0] width 0 height 0
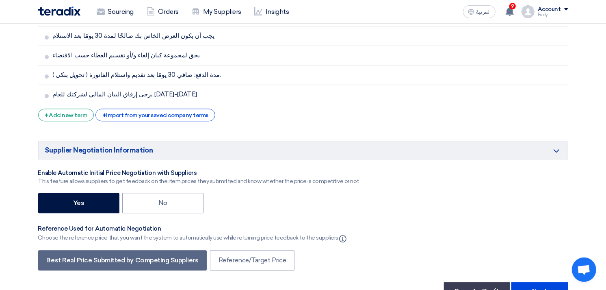
scroll to position [1848, 0]
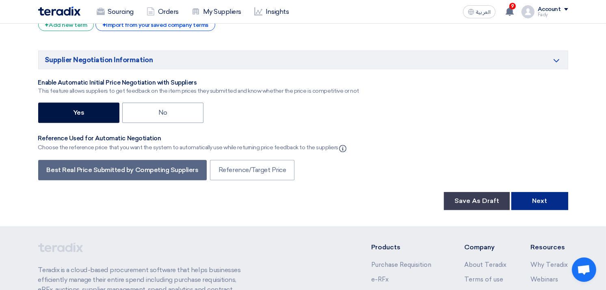
click at [550, 192] on button "Next" at bounding box center [539, 201] width 57 height 18
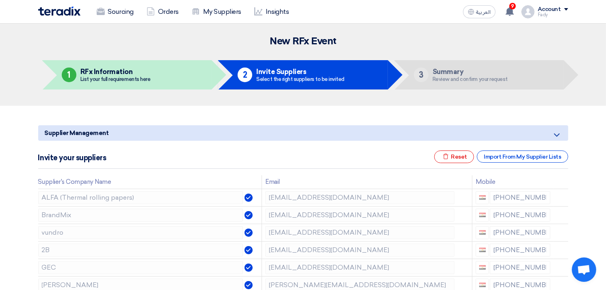
scroll to position [45, 0]
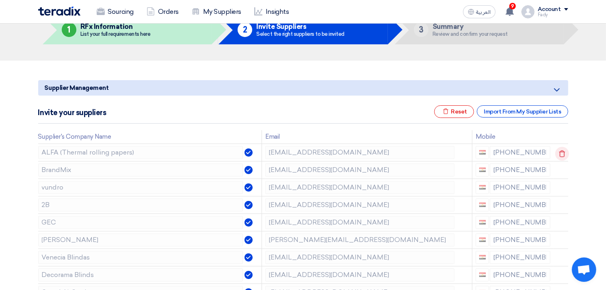
click at [563, 151] on icon at bounding box center [562, 154] width 14 height 14
click at [563, 169] on icon at bounding box center [562, 171] width 14 height 14
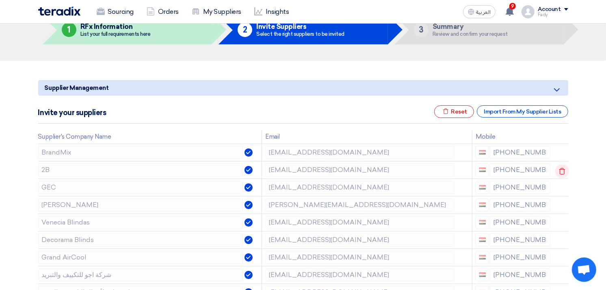
click at [564, 169] on icon at bounding box center [562, 171] width 14 height 14
click at [0, 0] on icon at bounding box center [0, 0] width 0 height 0
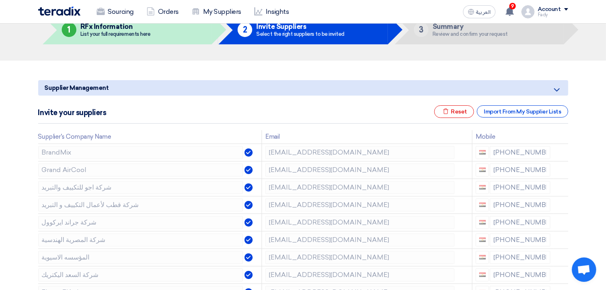
click at [0, 0] on icon at bounding box center [0, 0] width 0 height 0
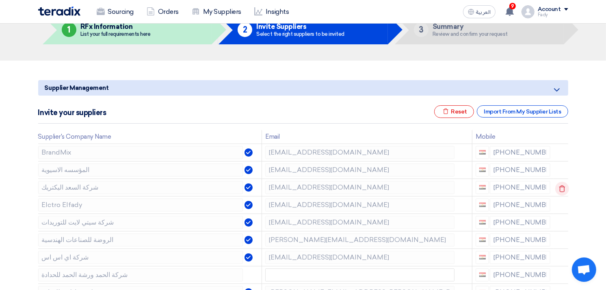
click at [563, 188] on icon at bounding box center [562, 189] width 14 height 14
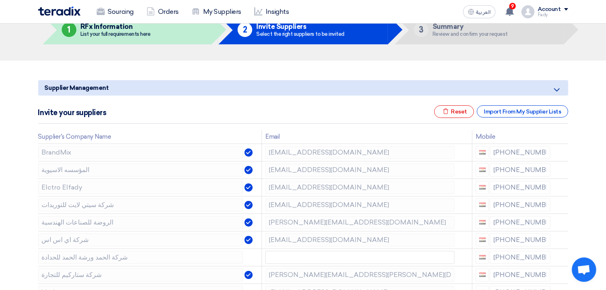
click at [0, 0] on icon at bounding box center [0, 0] width 0 height 0
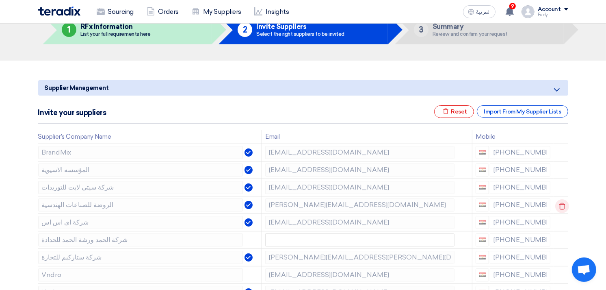
click at [565, 206] on icon at bounding box center [562, 206] width 14 height 14
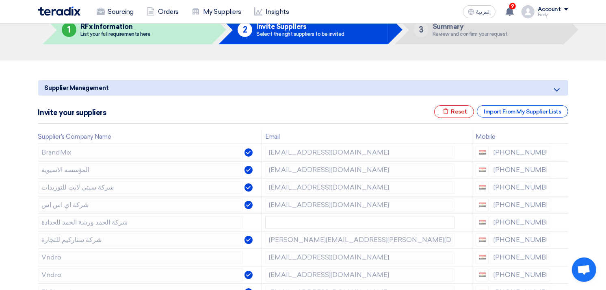
click at [0, 0] on icon at bounding box center [0, 0] width 0 height 0
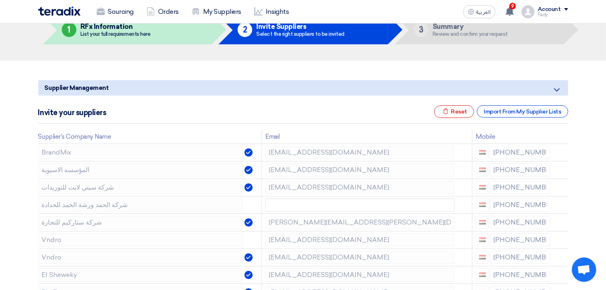
click at [0, 0] on icon at bounding box center [0, 0] width 0 height 0
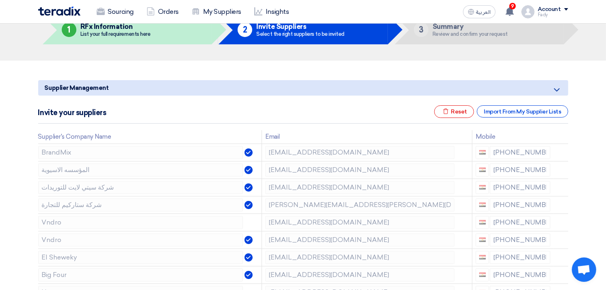
click at [0, 0] on icon at bounding box center [0, 0] width 0 height 0
click at [561, 223] on icon at bounding box center [562, 224] width 14 height 14
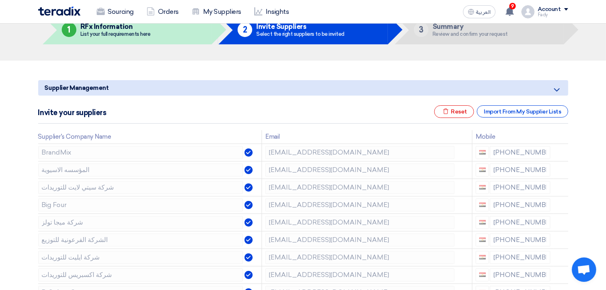
click at [0, 0] on icon at bounding box center [0, 0] width 0 height 0
click at [558, 258] on icon at bounding box center [562, 258] width 14 height 14
click at [0, 0] on icon at bounding box center [0, 0] width 0 height 0
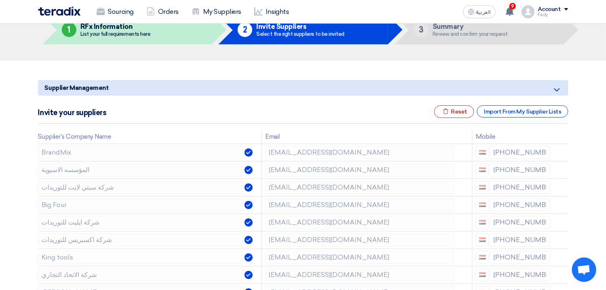
click at [0, 0] on icon at bounding box center [0, 0] width 0 height 0
click at [559, 271] on icon at bounding box center [562, 276] width 14 height 14
click at [0, 0] on icon at bounding box center [0, 0] width 0 height 0
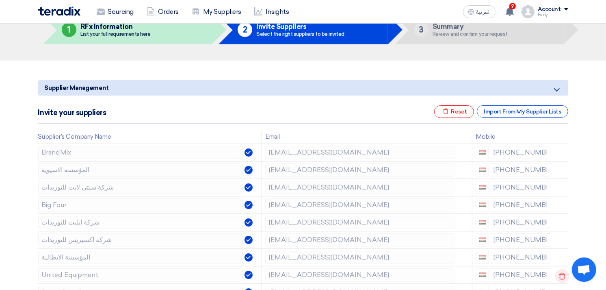
click at [559, 271] on icon at bounding box center [562, 276] width 14 height 14
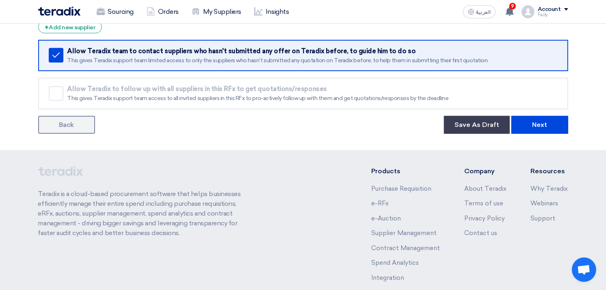
scroll to position [316, 0]
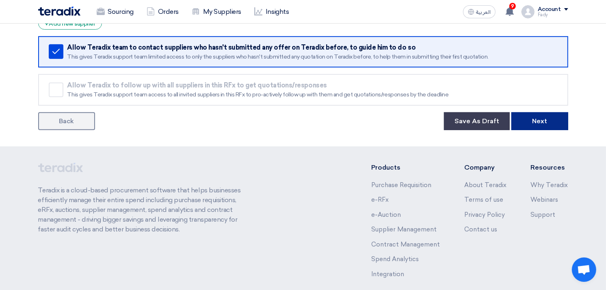
click at [535, 119] on button "Next" at bounding box center [539, 121] width 57 height 18
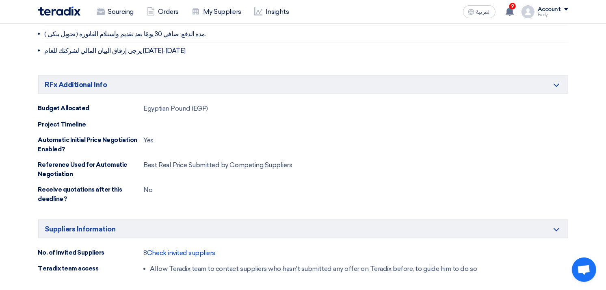
scroll to position [1173, 0]
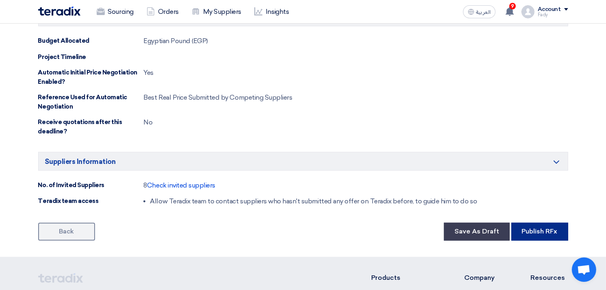
click at [551, 223] on button "Publish RFx" at bounding box center [539, 232] width 57 height 18
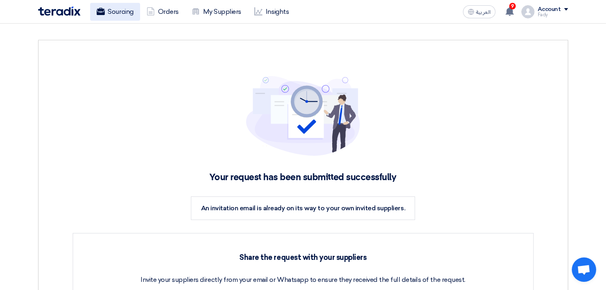
click at [117, 13] on link "Sourcing" at bounding box center [115, 12] width 50 height 18
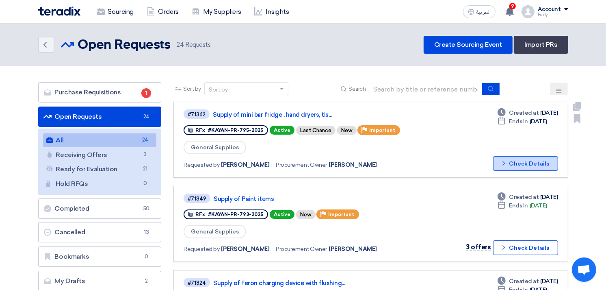
click at [522, 158] on button "Check details Check Details" at bounding box center [525, 163] width 65 height 15
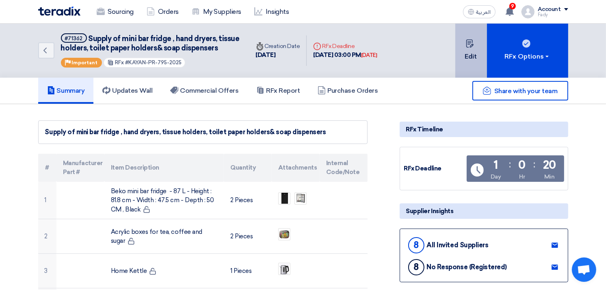
click at [468, 52] on button "Edit" at bounding box center [471, 51] width 32 height 54
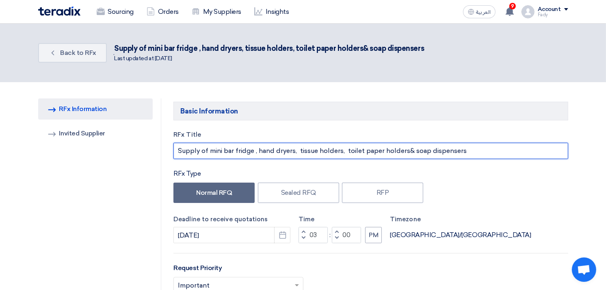
click at [477, 151] on input "Supply of mini bar fridge , hand dryers, tissue holders, toilet paper holders& …" at bounding box center [370, 151] width 394 height 16
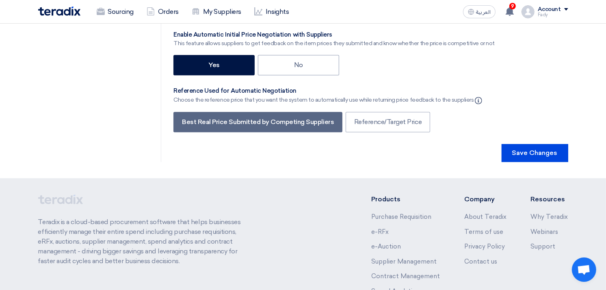
scroll to position [1984, 0]
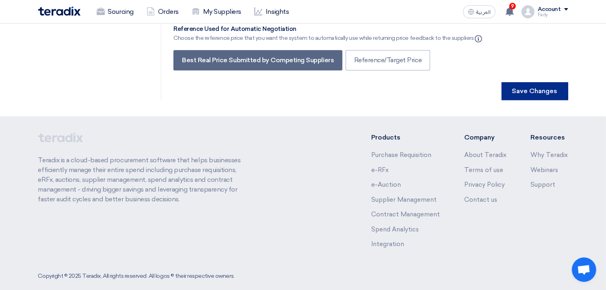
type input "Supply of mini bar fridge , hand dryers, tissue holders, toilet paper holders& …"
click at [524, 82] on button "Save Changes" at bounding box center [535, 91] width 67 height 18
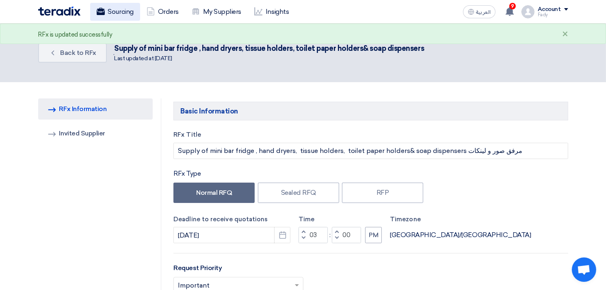
click at [124, 9] on link "Sourcing" at bounding box center [115, 12] width 50 height 18
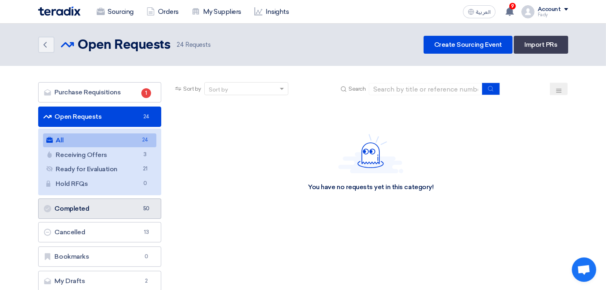
click at [86, 208] on link "Completed Completed 50" at bounding box center [99, 208] width 123 height 20
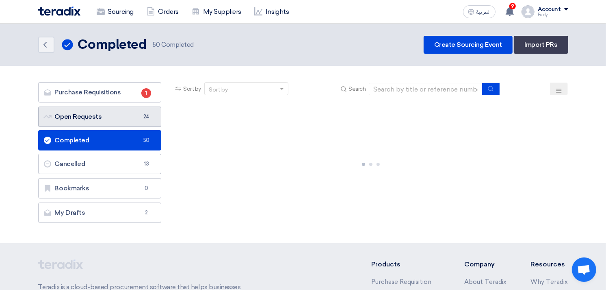
click at [92, 115] on link "Open Requests Open Requests 24" at bounding box center [99, 116] width 123 height 20
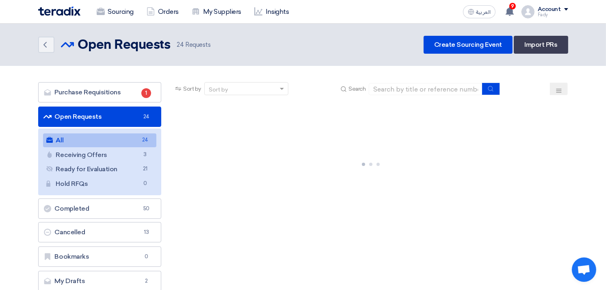
click at [123, 122] on link "Open Requests Open Requests 24" at bounding box center [99, 116] width 123 height 20
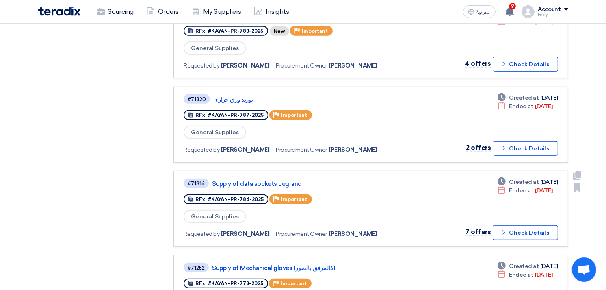
scroll to position [451, 0]
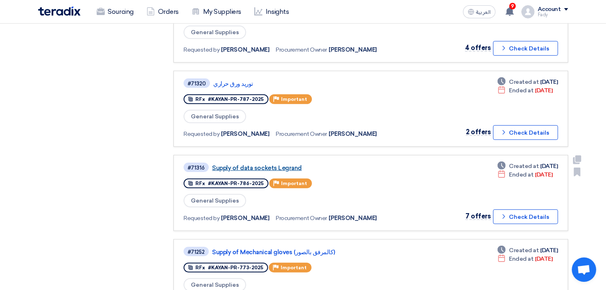
click at [271, 164] on link "Supply of data sockets Legrand" at bounding box center [313, 167] width 203 height 7
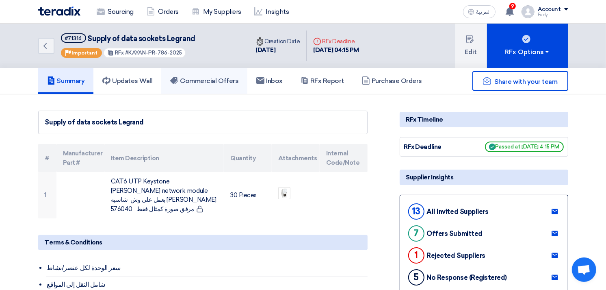
click at [217, 82] on h5 "Commercial Offers" at bounding box center [204, 81] width 68 height 8
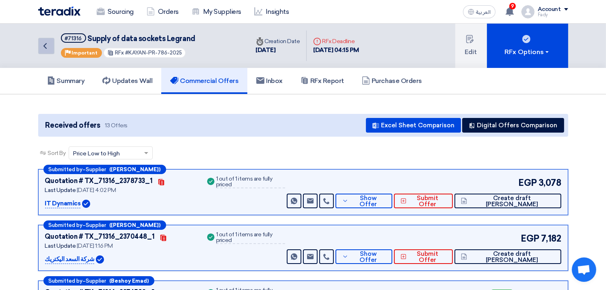
click at [46, 50] on link "Back" at bounding box center [46, 46] width 16 height 16
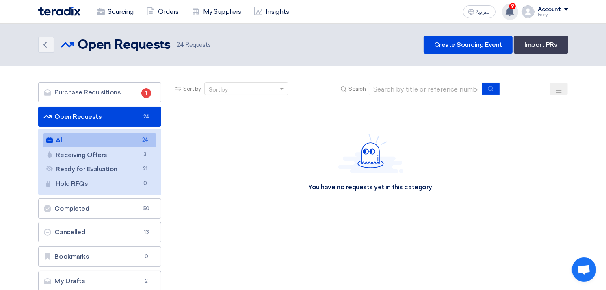
click at [511, 11] on use at bounding box center [510, 11] width 8 height 9
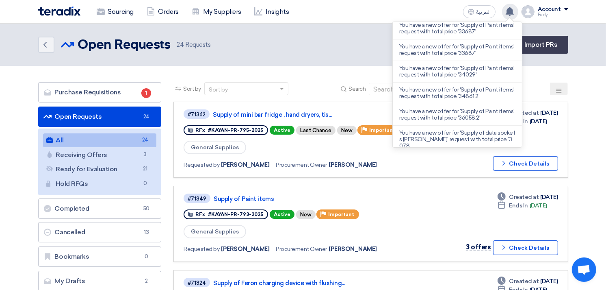
scroll to position [108, 0]
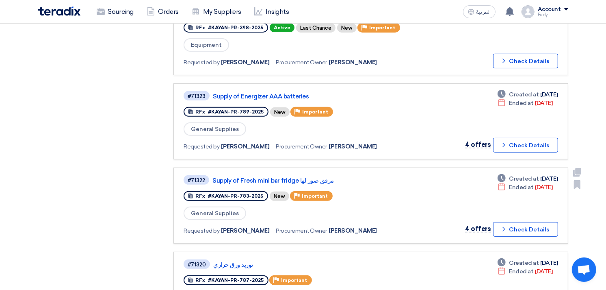
scroll to position [316, 0]
